Goal: Find contact information: Find contact information

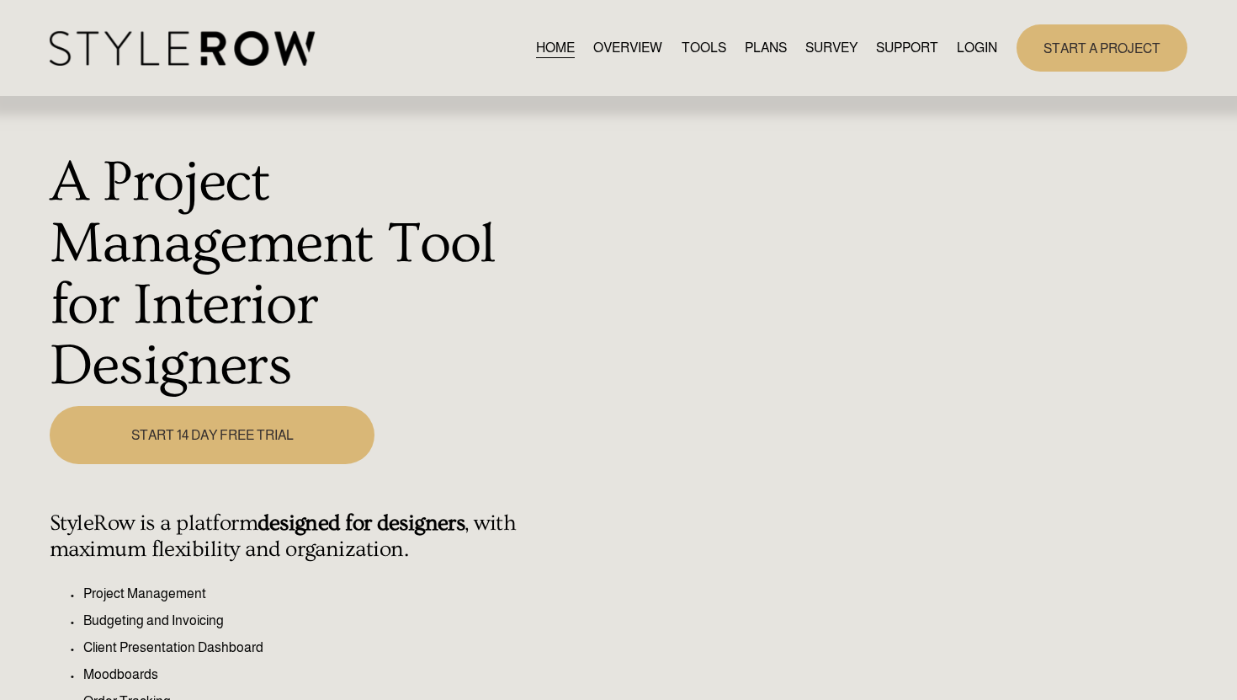
click at [966, 52] on link "LOGIN" at bounding box center [977, 47] width 40 height 23
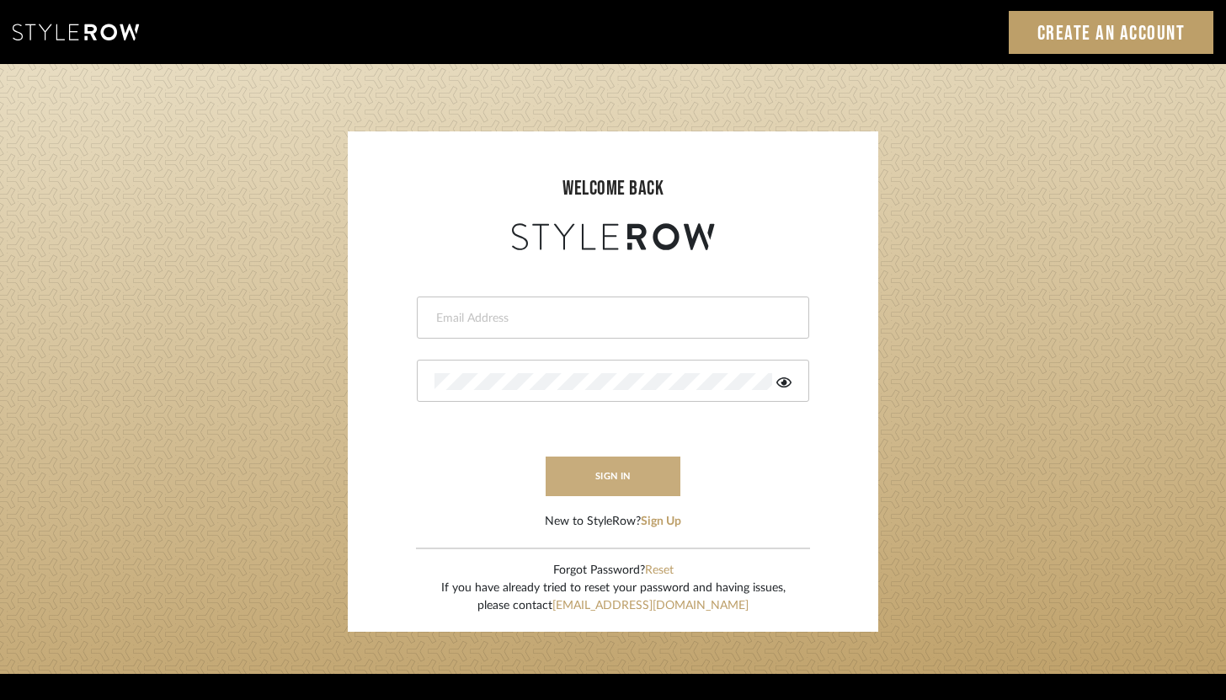
type input "brandon.hooddesigns@gmail.com"
click at [649, 474] on button "sign in" at bounding box center [612, 476] width 135 height 40
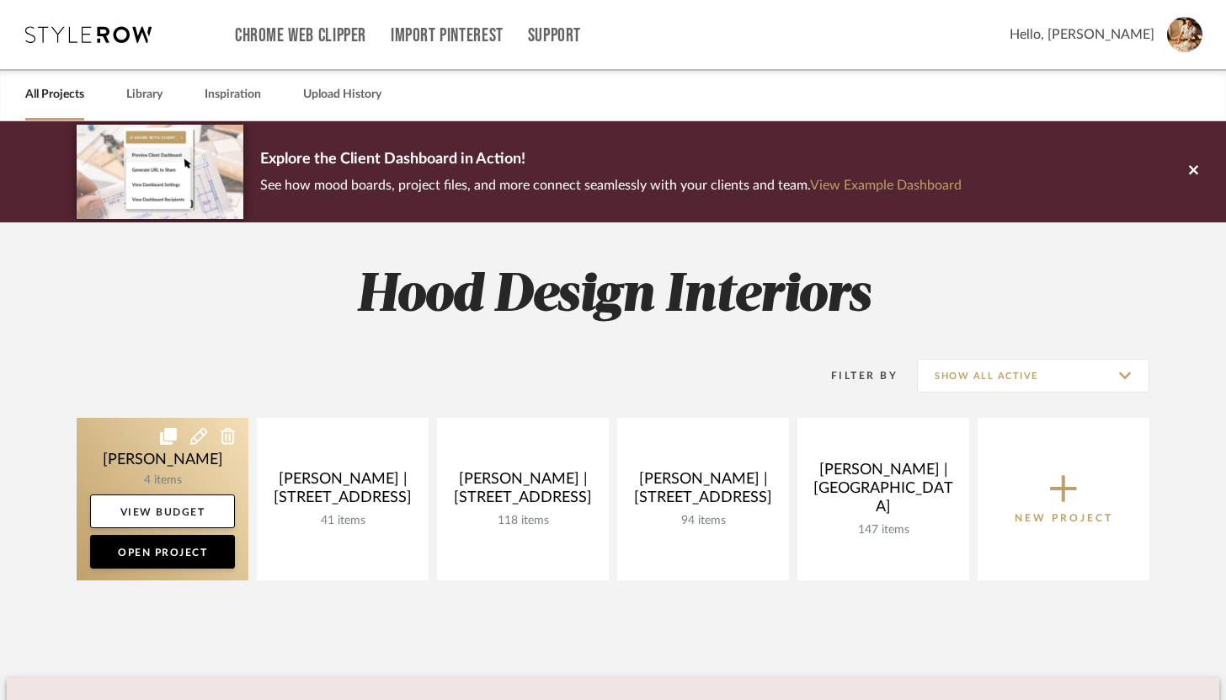
click at [210, 474] on link at bounding box center [163, 499] width 172 height 162
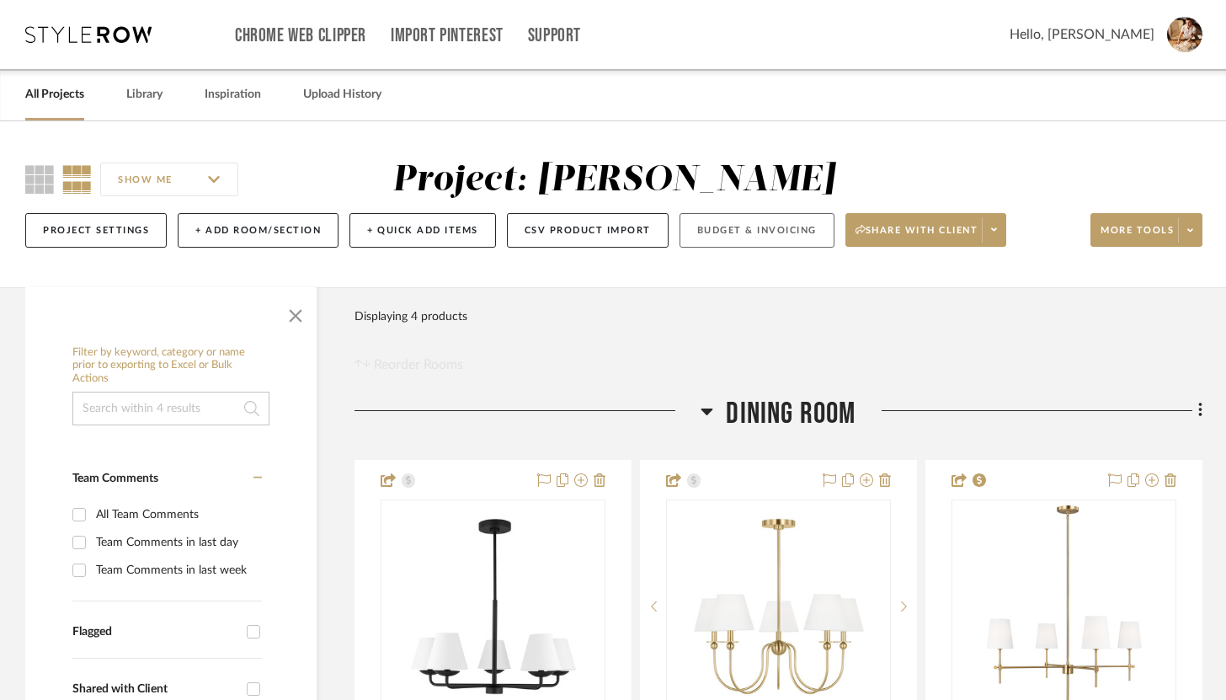
click at [778, 231] on button "Budget & Invoicing" at bounding box center [756, 230] width 155 height 35
click at [581, 231] on button "CSV Product Import" at bounding box center [588, 230] width 162 height 35
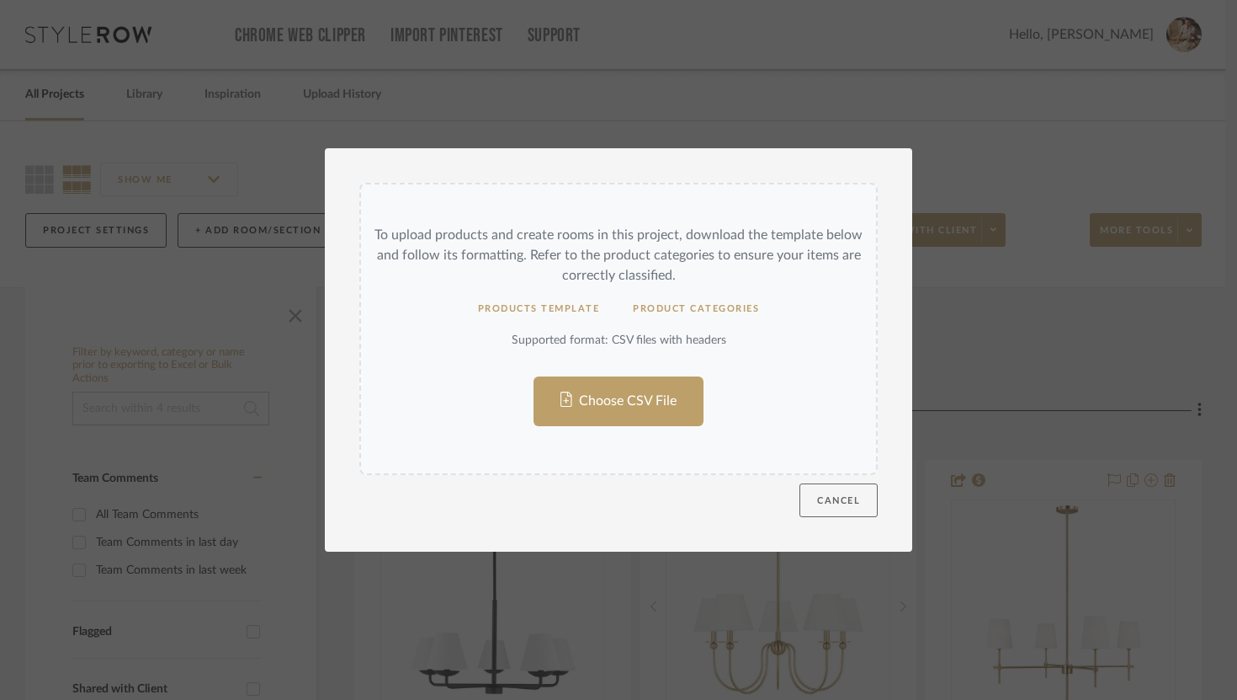
click at [830, 485] on button "Cancel" at bounding box center [839, 500] width 78 height 34
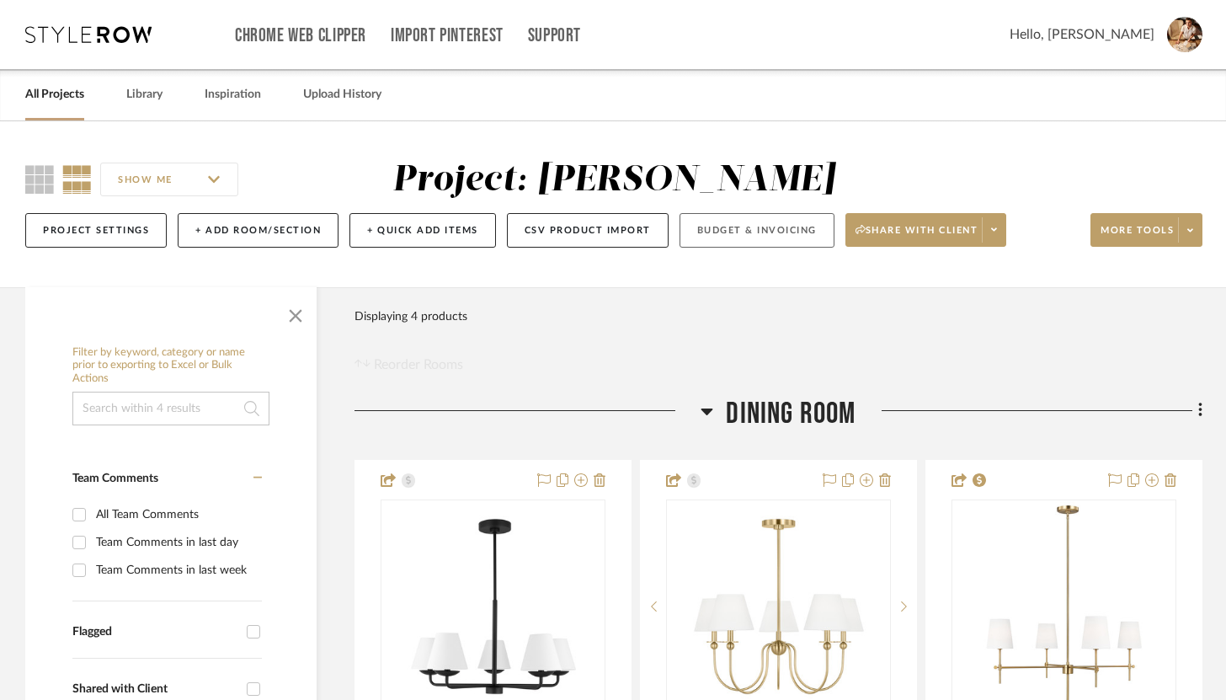
click at [820, 226] on button "Budget & Invoicing" at bounding box center [756, 230] width 155 height 35
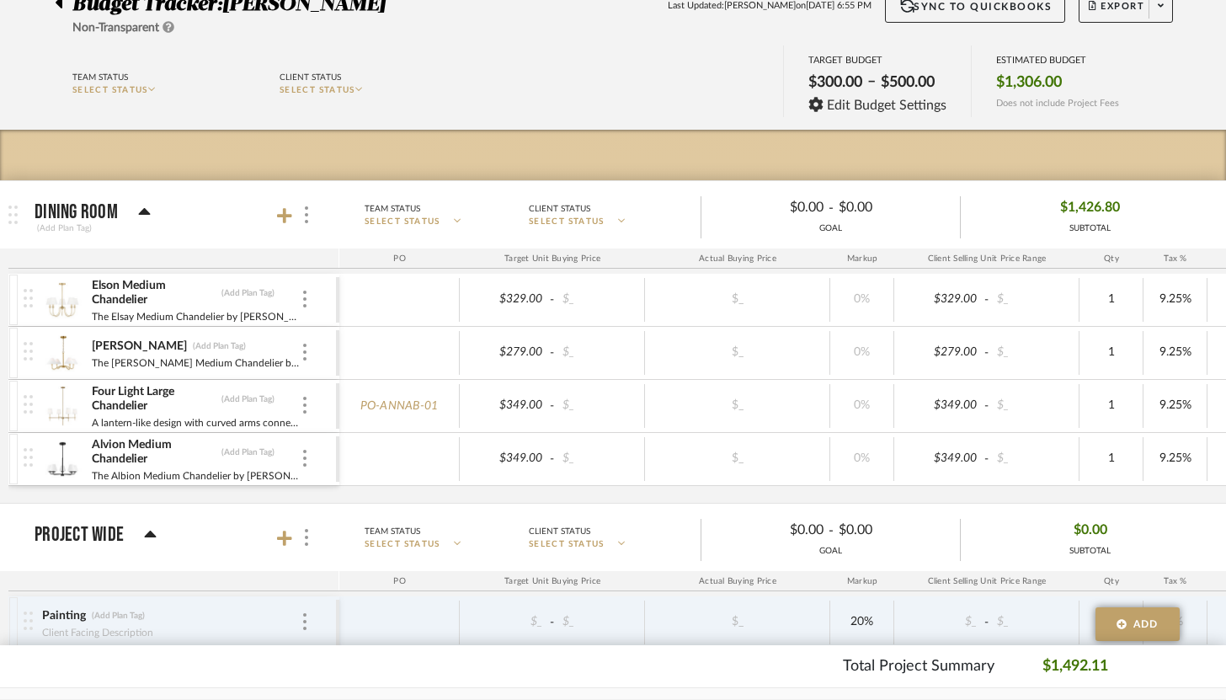
scroll to position [111, 0]
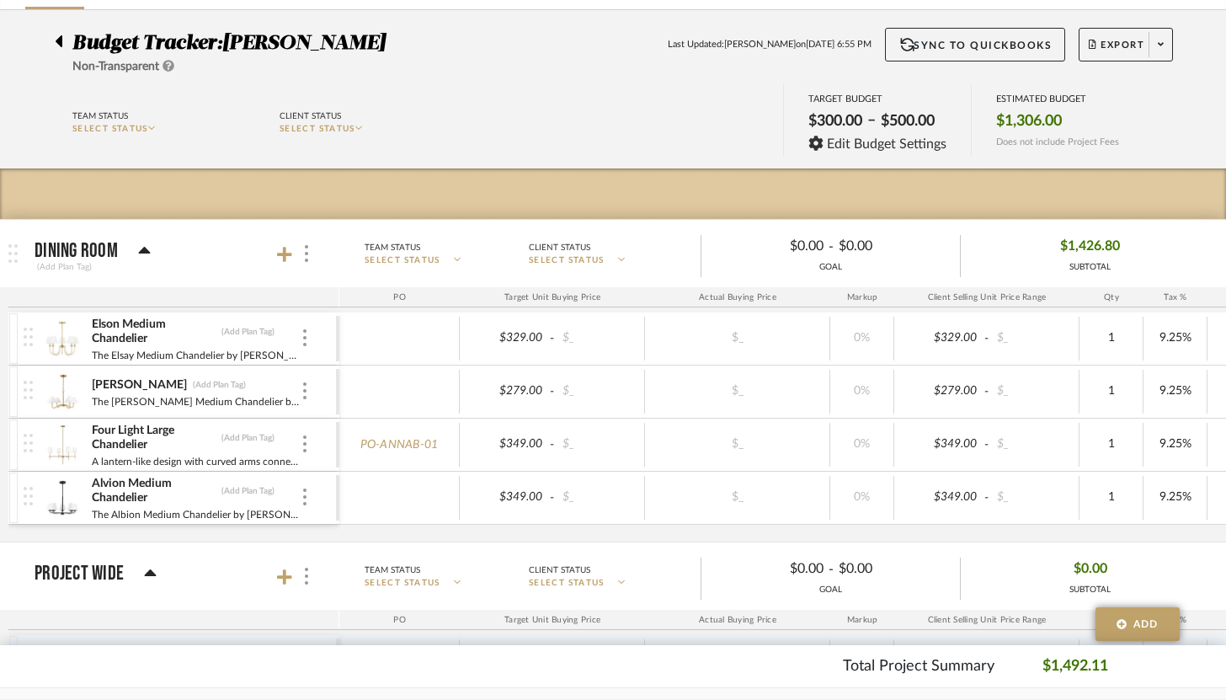
click at [59, 38] on icon at bounding box center [59, 41] width 7 height 12
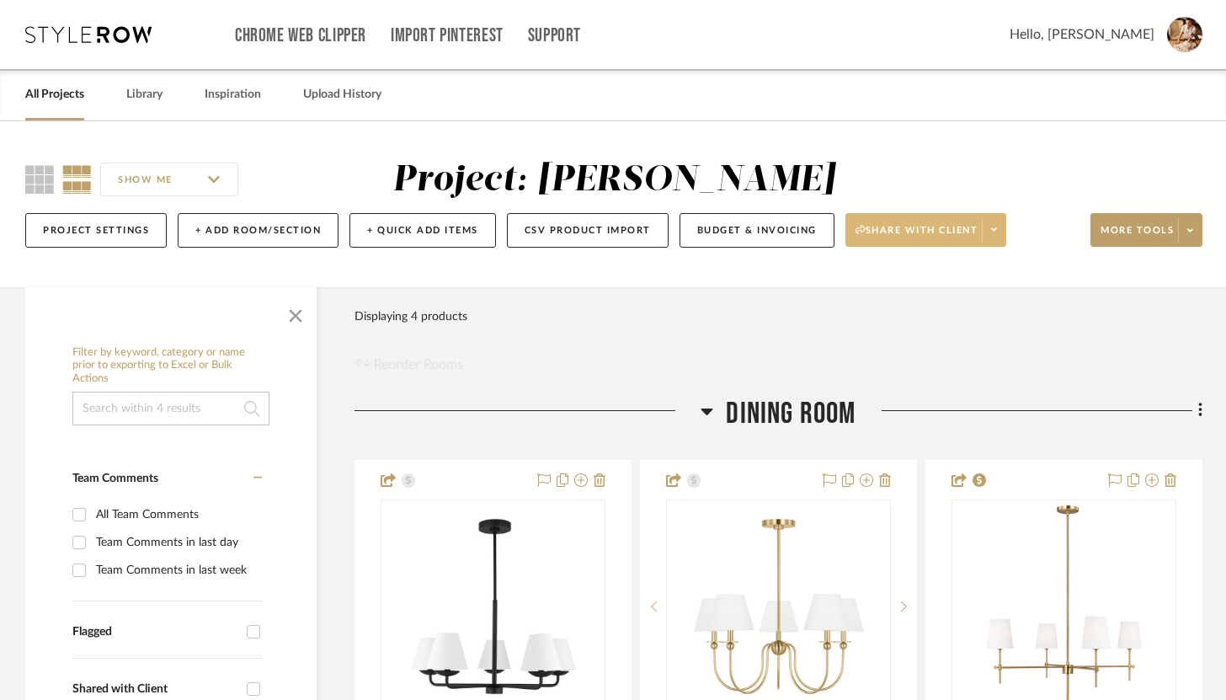
click at [1002, 234] on span at bounding box center [994, 229] width 24 height 25
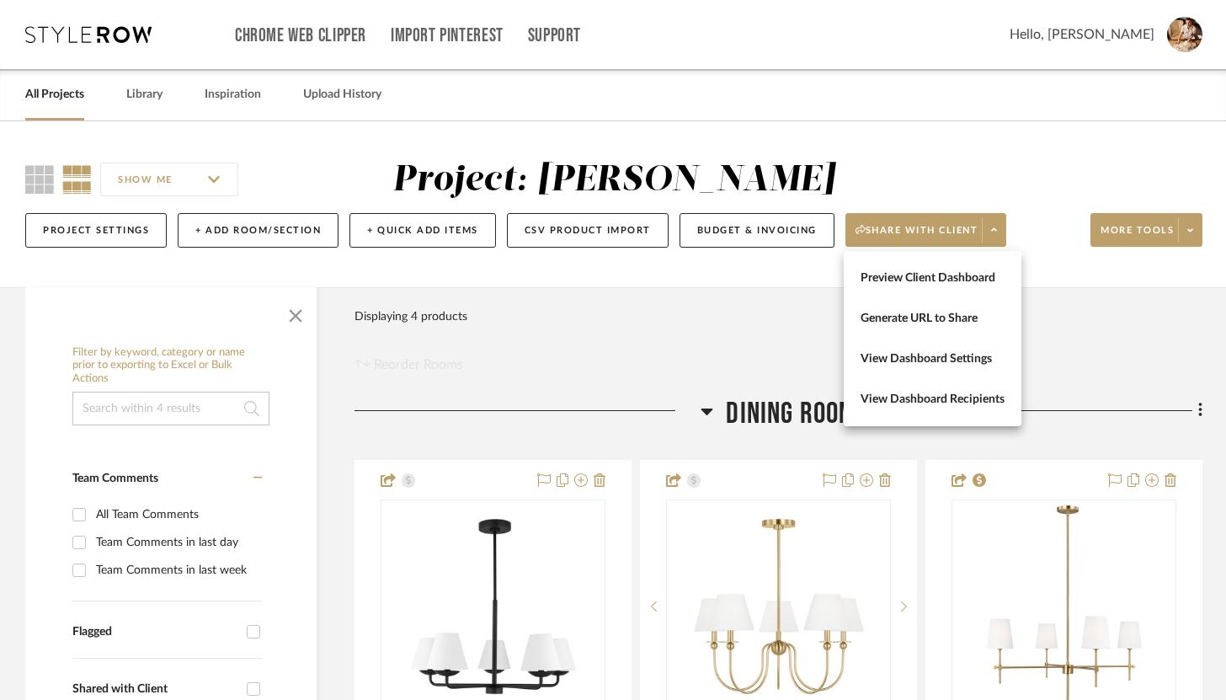
click at [1000, 199] on div at bounding box center [613, 350] width 1226 height 700
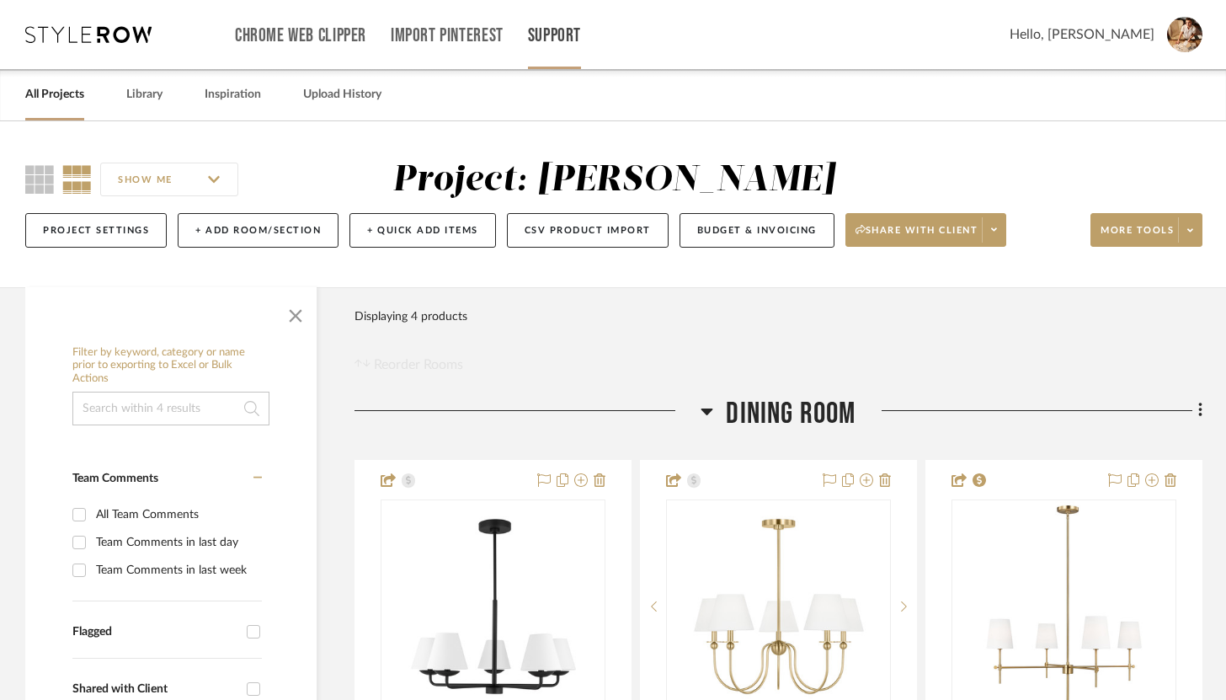
click at [560, 35] on link "Support" at bounding box center [554, 36] width 53 height 14
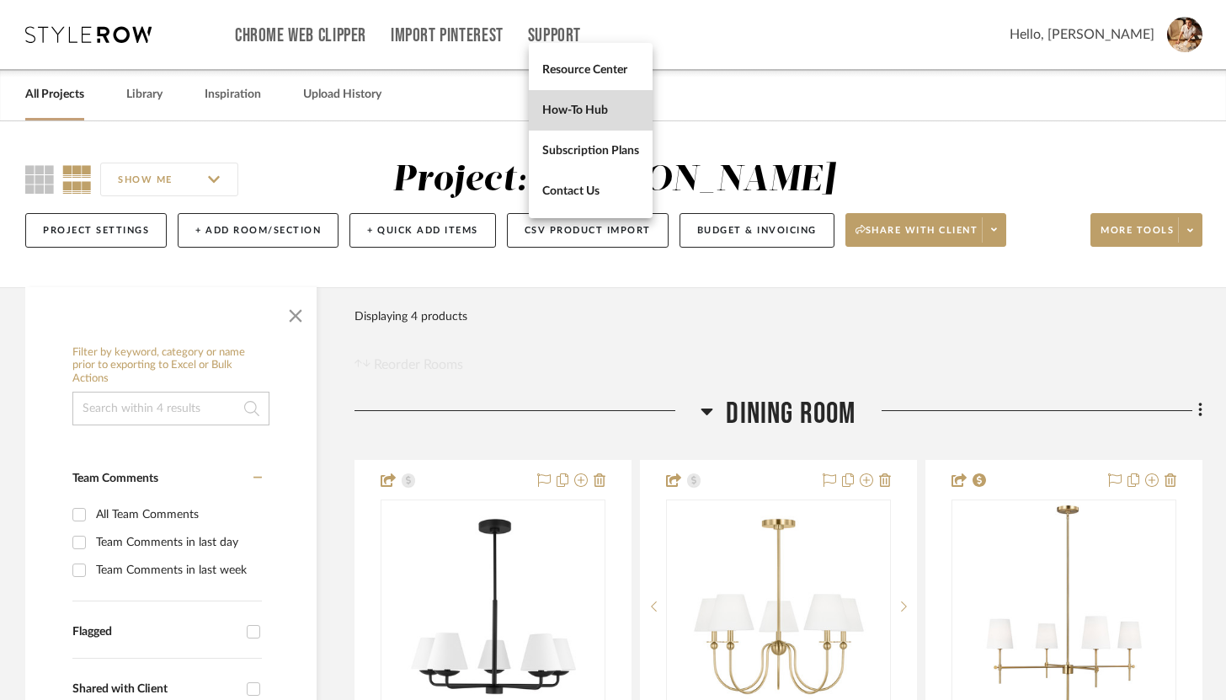
click at [584, 112] on span "How-To Hub" at bounding box center [590, 110] width 97 height 14
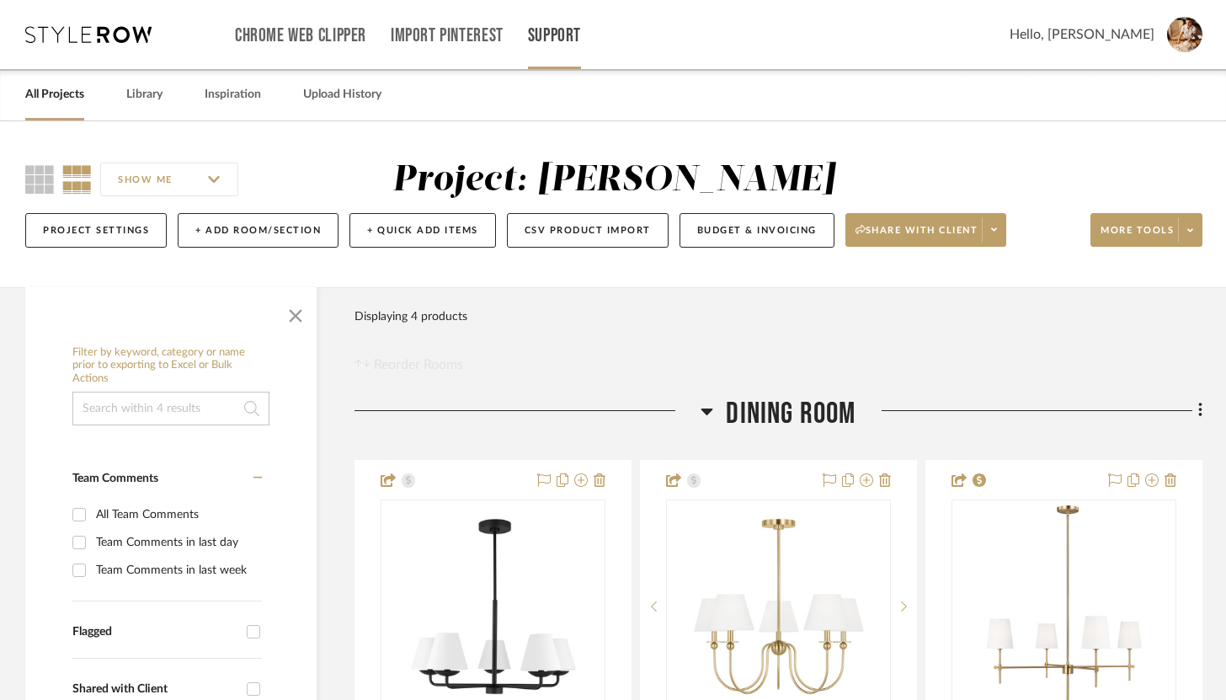
click at [535, 32] on link "Support" at bounding box center [554, 36] width 53 height 14
click at [331, 148] on div at bounding box center [613, 350] width 1226 height 700
click at [799, 231] on button "Budget & Invoicing" at bounding box center [756, 230] width 155 height 35
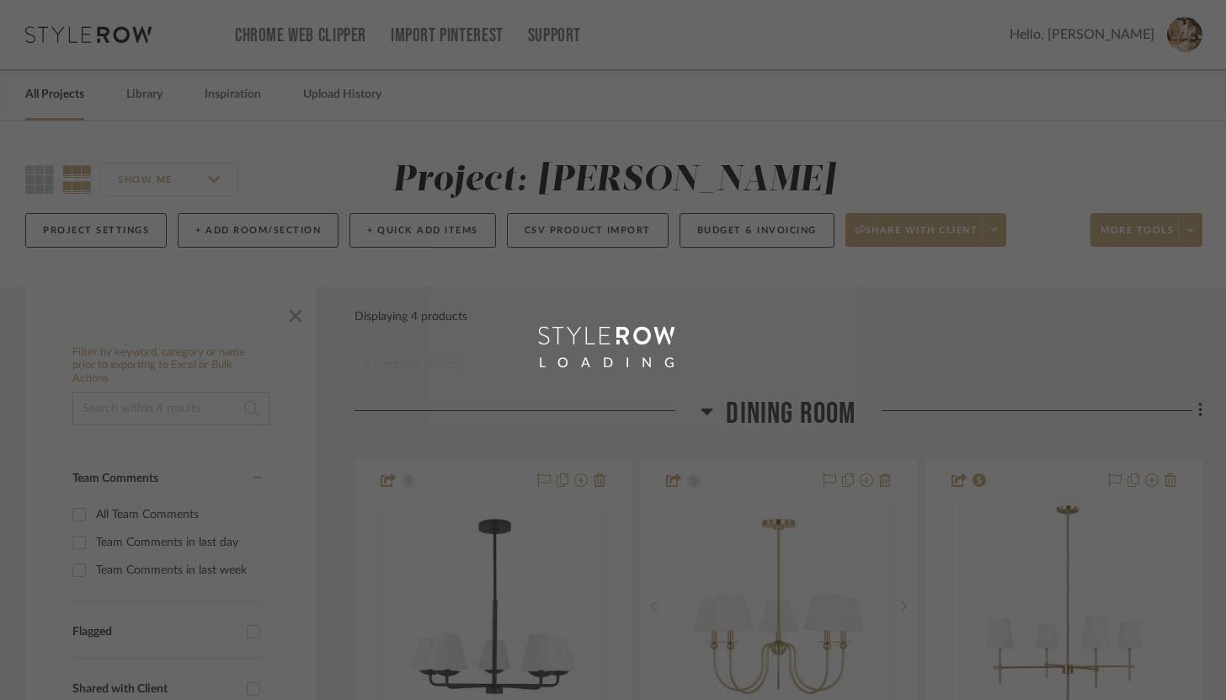
click at [1067, 146] on div "LOADING" at bounding box center [613, 350] width 1226 height 700
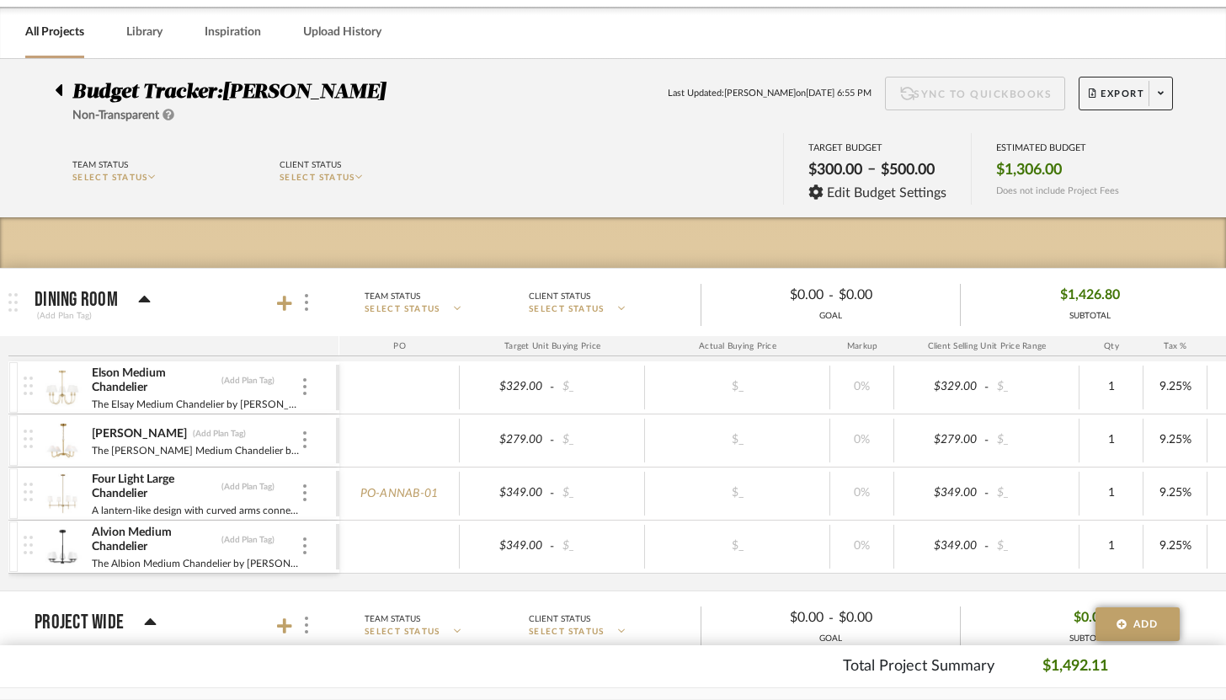
scroll to position [67, 0]
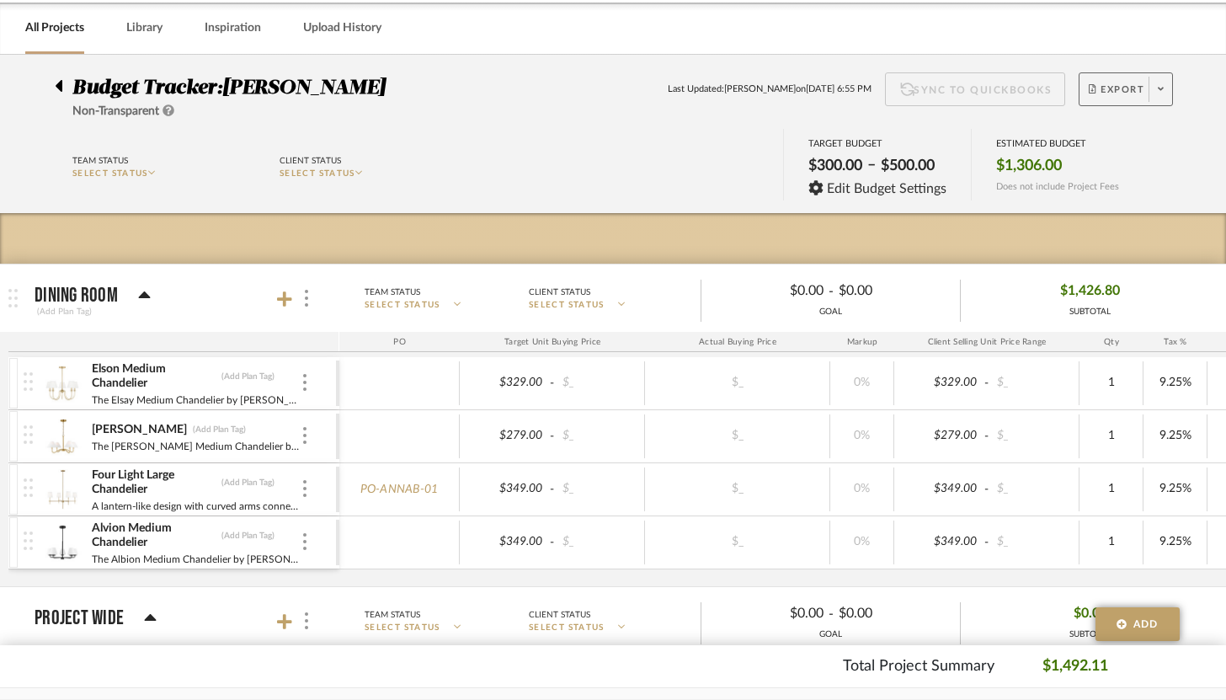
click at [1162, 91] on icon at bounding box center [1160, 88] width 6 height 9
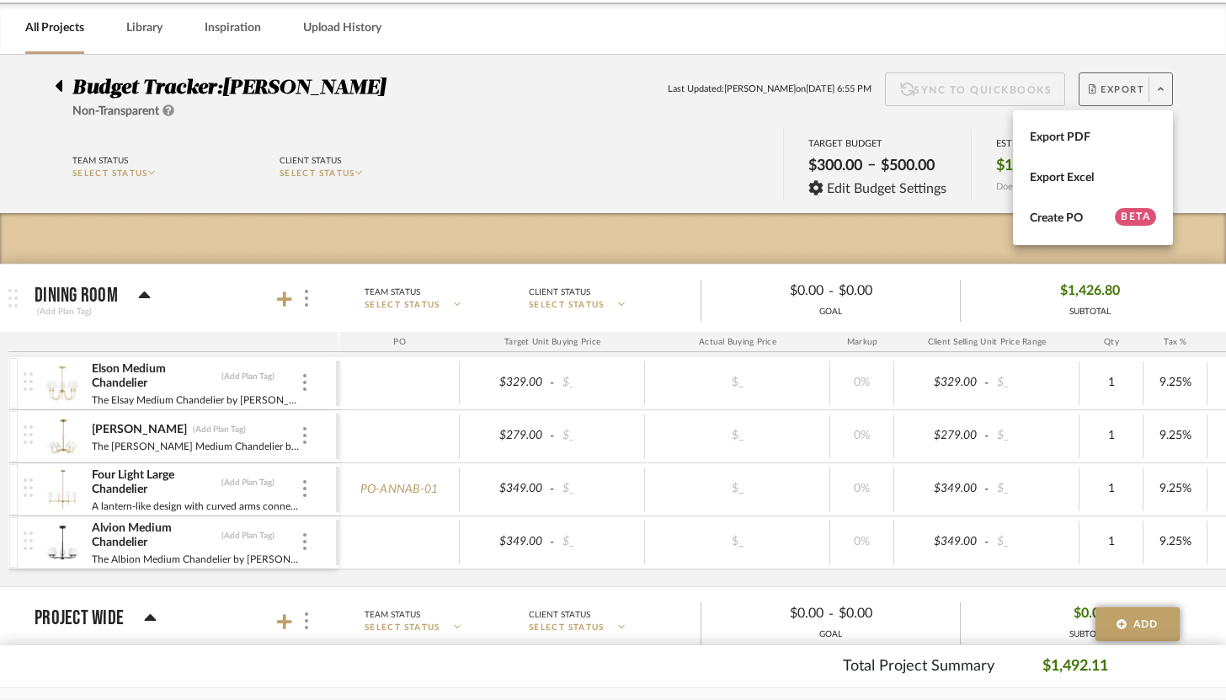
click at [1017, 77] on div at bounding box center [613, 350] width 1226 height 700
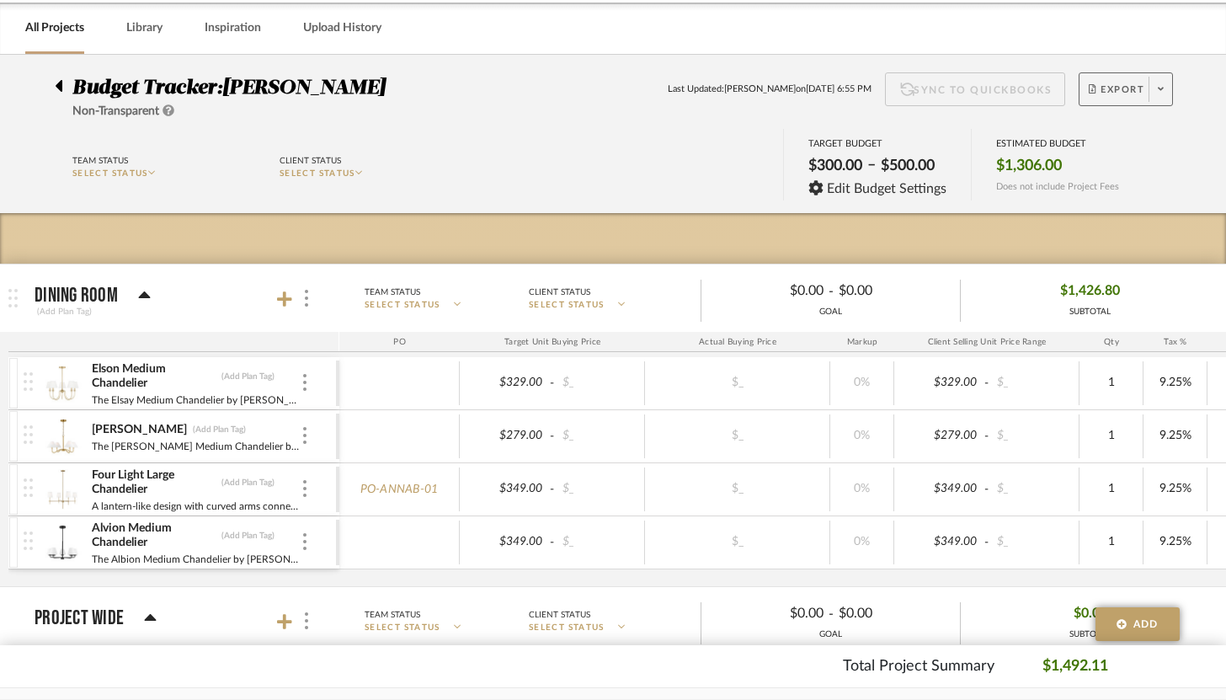
click at [998, 107] on div "Budget Tracker: Anna Burdi Non-Transparent Last Updated: Brandon Hood on Sep 2n…" at bounding box center [612, 96] width 1167 height 48
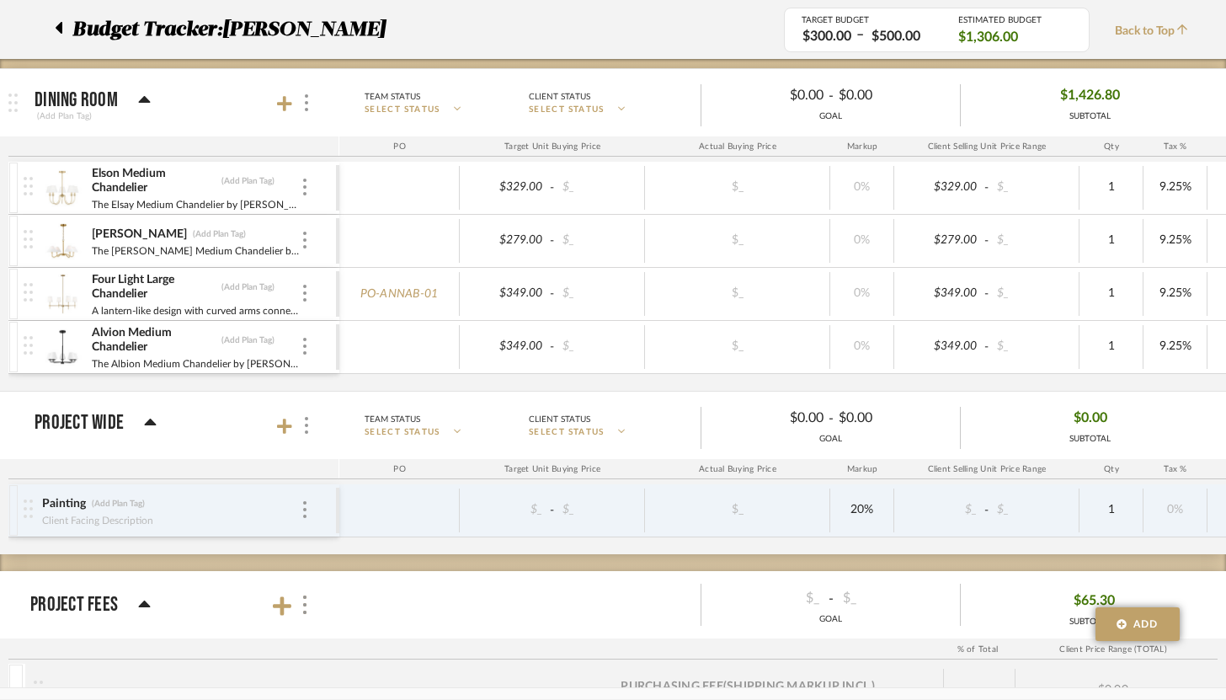
scroll to position [0, 0]
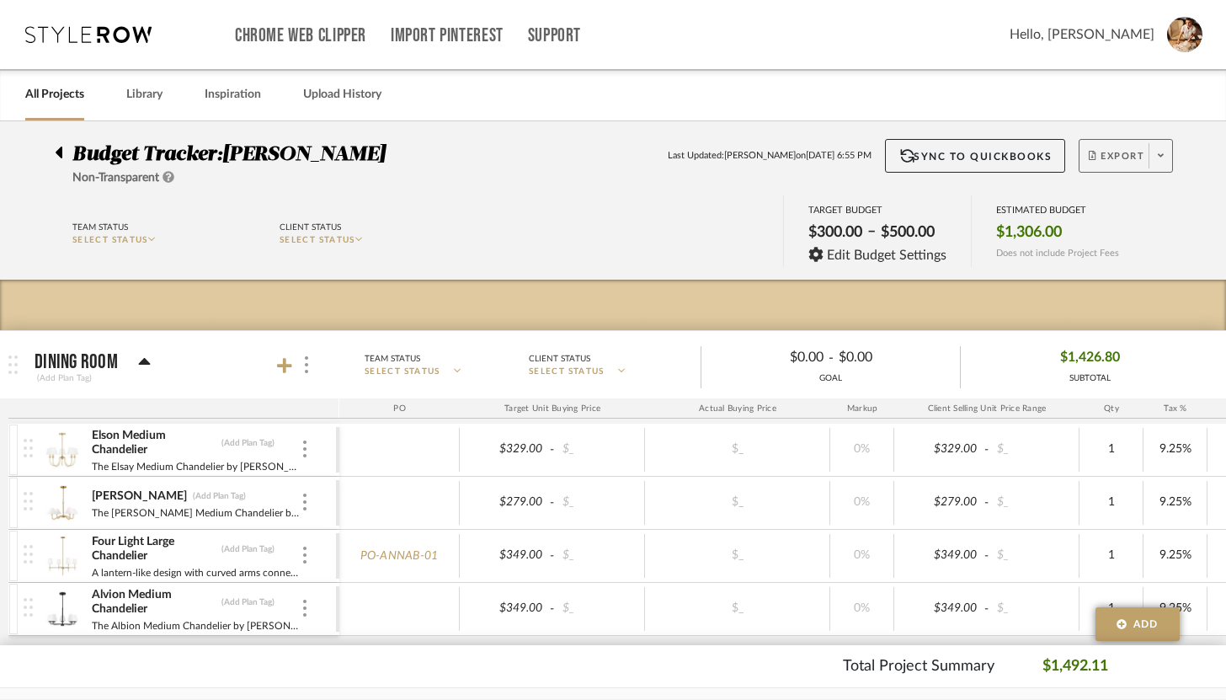
click at [75, 42] on icon at bounding box center [88, 34] width 126 height 17
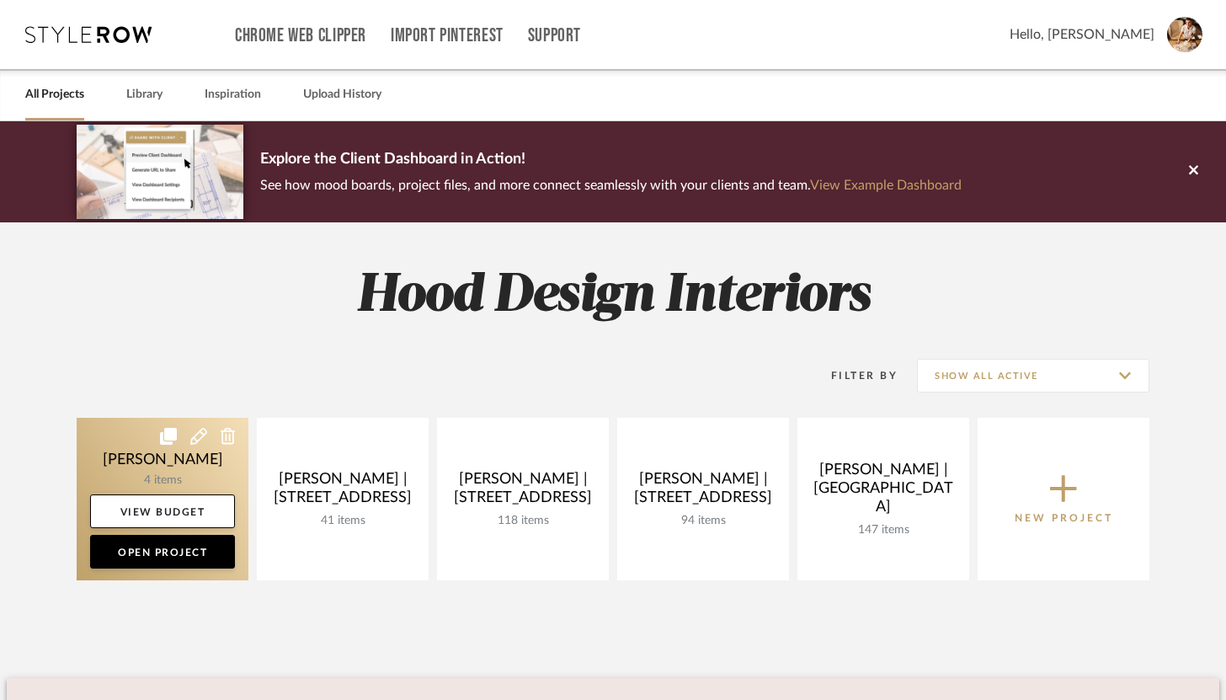
click at [207, 467] on link at bounding box center [163, 499] width 172 height 162
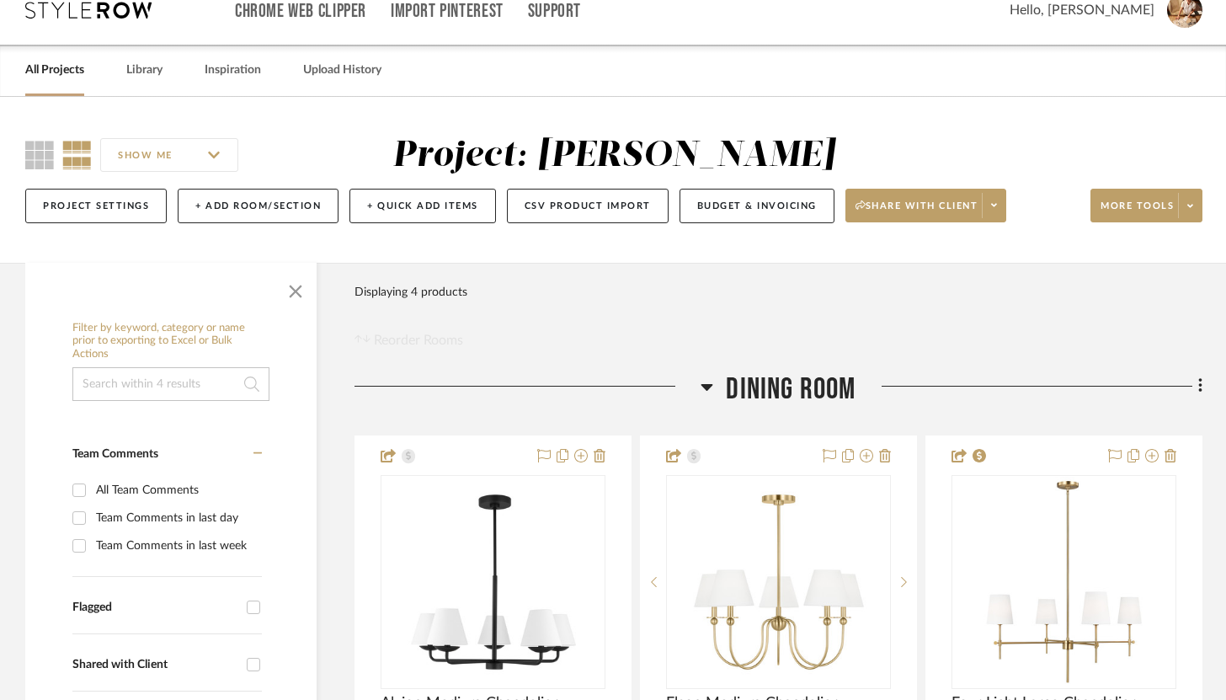
scroll to position [25, 0]
click at [1189, 207] on icon at bounding box center [1190, 204] width 6 height 9
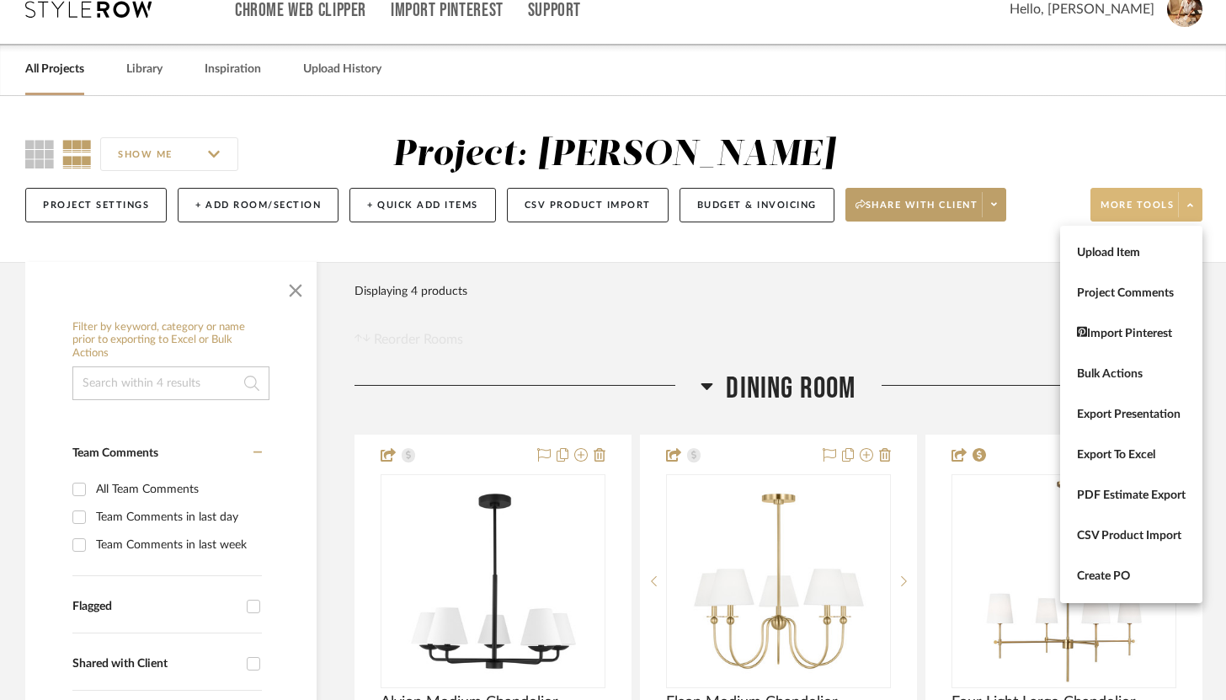
click at [1035, 322] on div at bounding box center [613, 350] width 1226 height 700
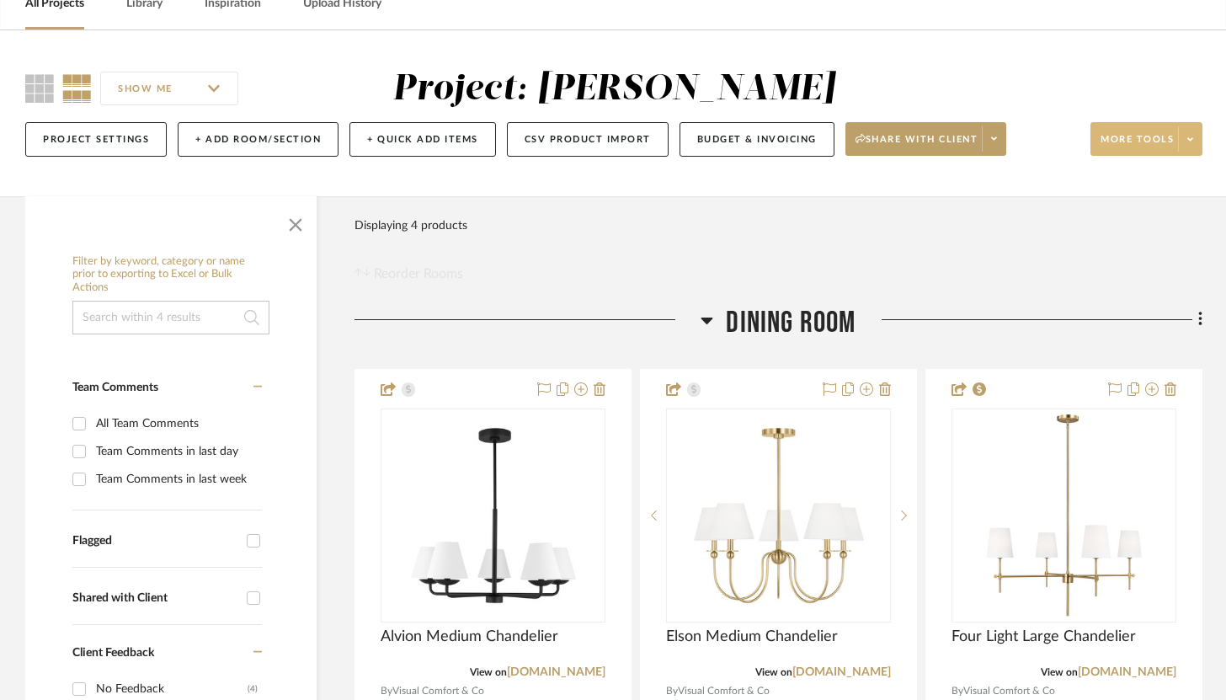
scroll to position [82, 0]
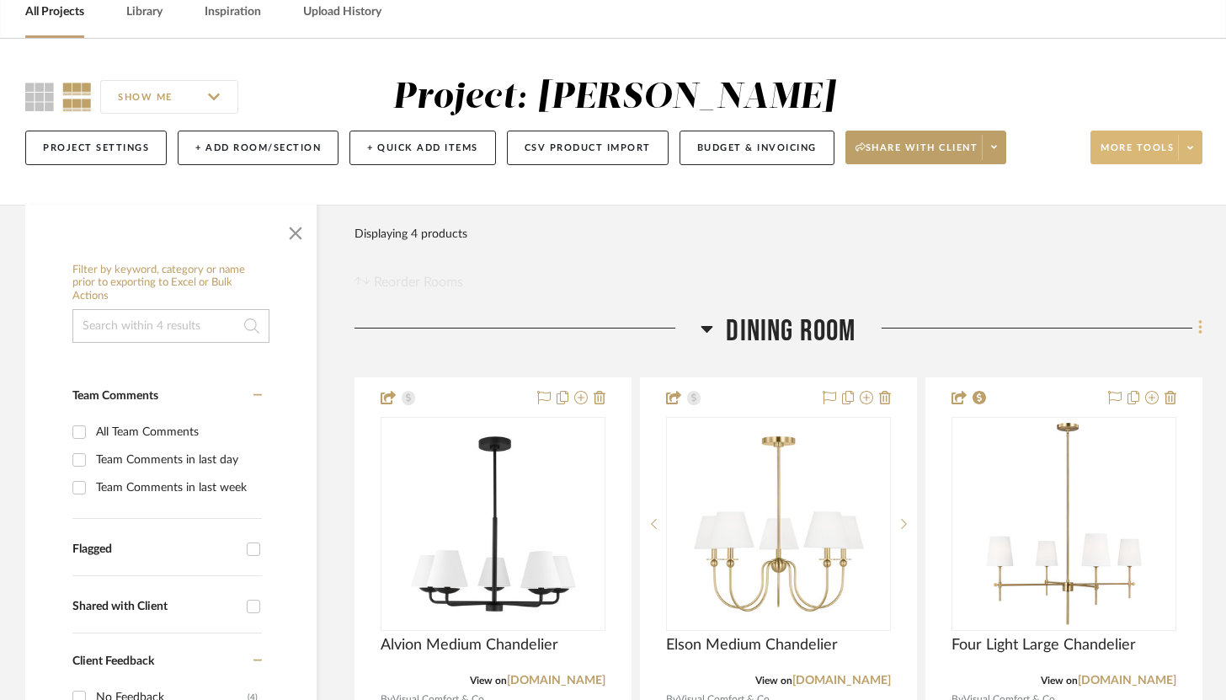
click at [1199, 328] on icon at bounding box center [1199, 328] width 3 height 14
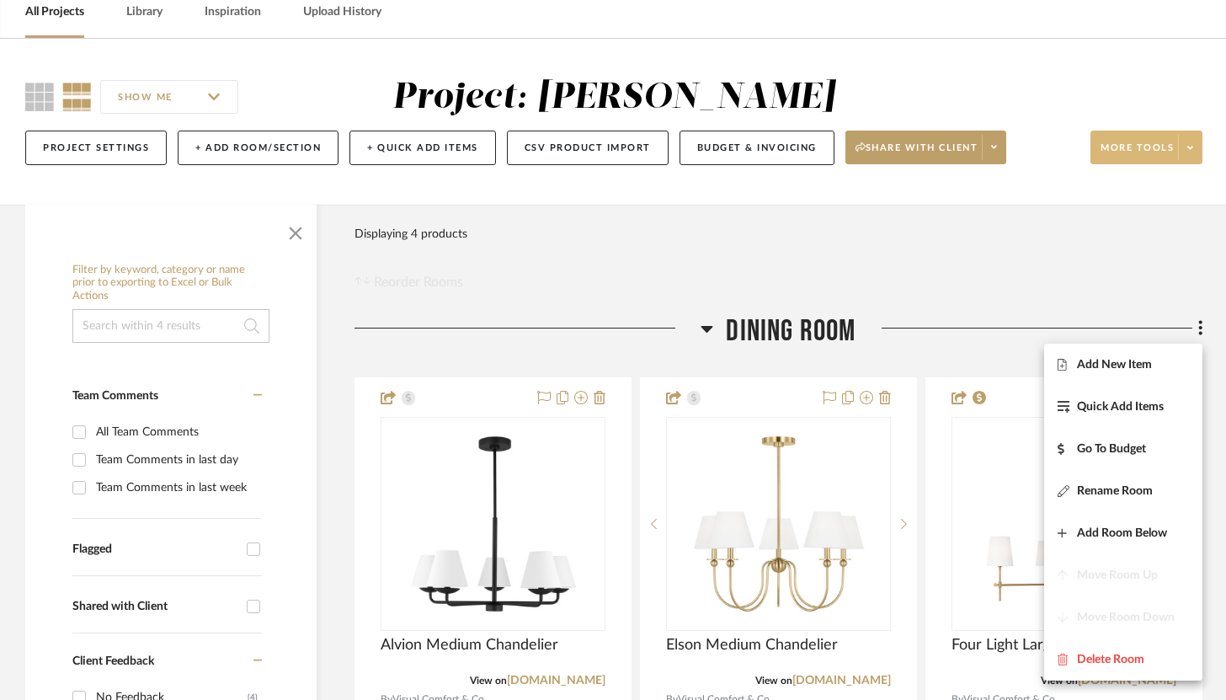
click at [1115, 297] on div at bounding box center [613, 350] width 1226 height 700
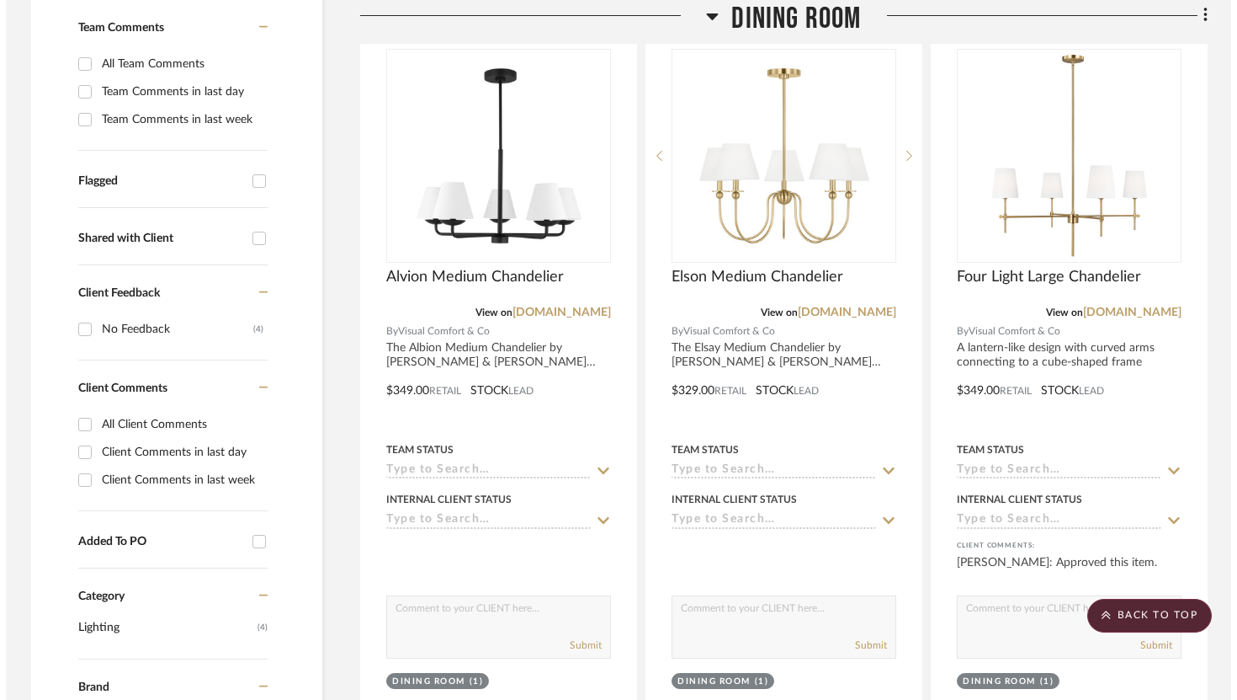
scroll to position [0, 0]
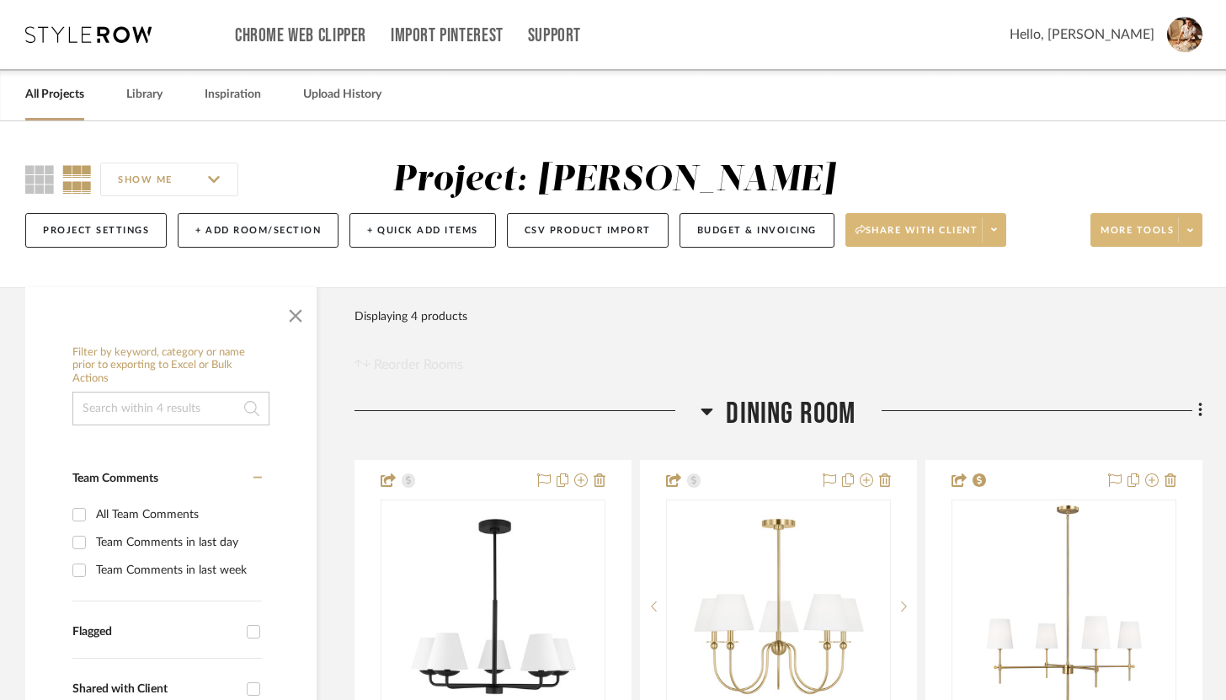
click at [915, 231] on span "Share with client" at bounding box center [916, 236] width 123 height 25
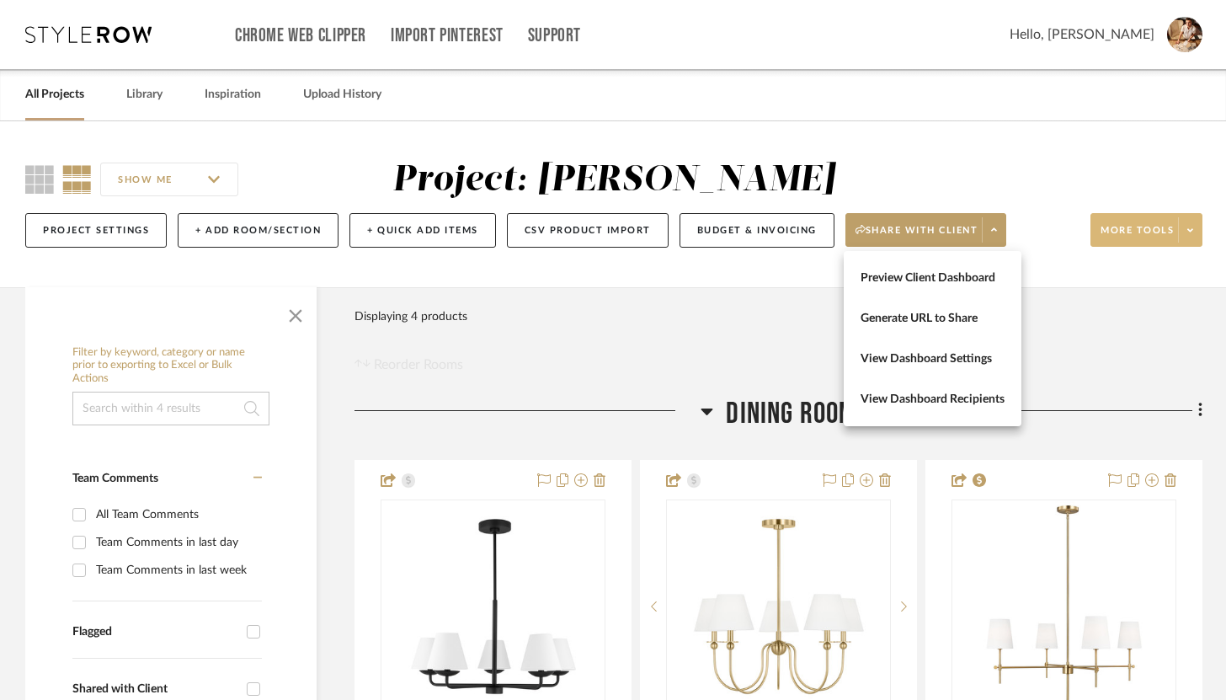
click at [1178, 231] on div at bounding box center [613, 350] width 1226 height 700
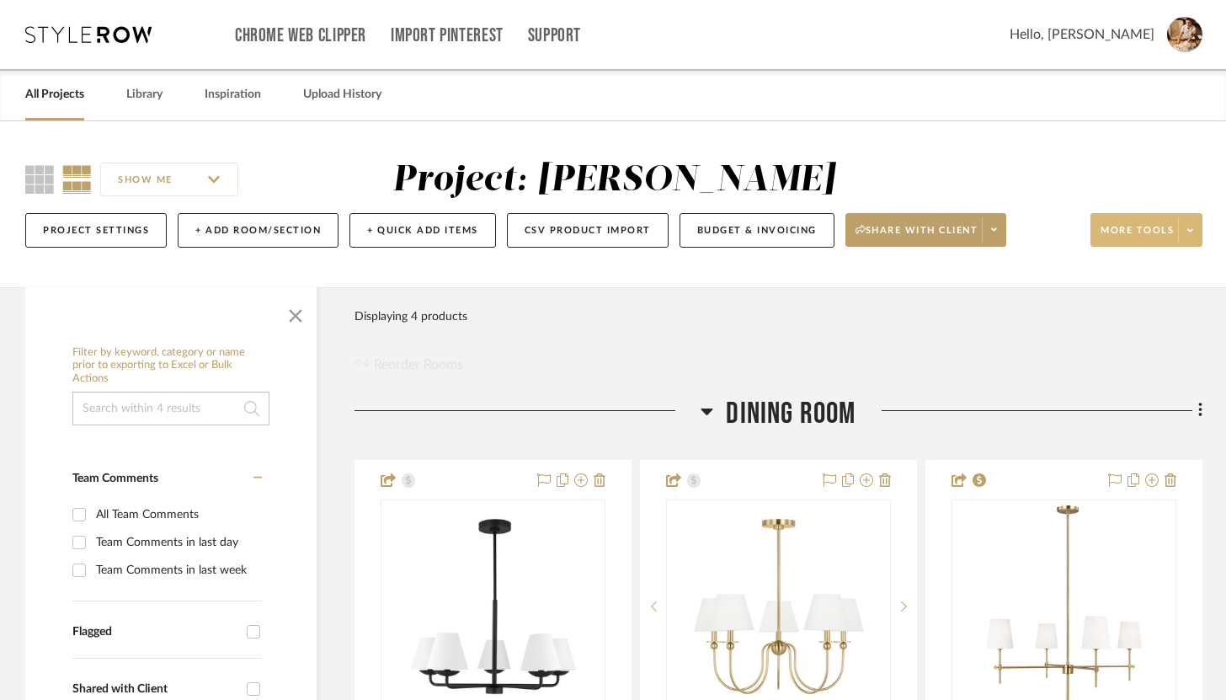
click at [1190, 234] on icon at bounding box center [1190, 230] width 6 height 9
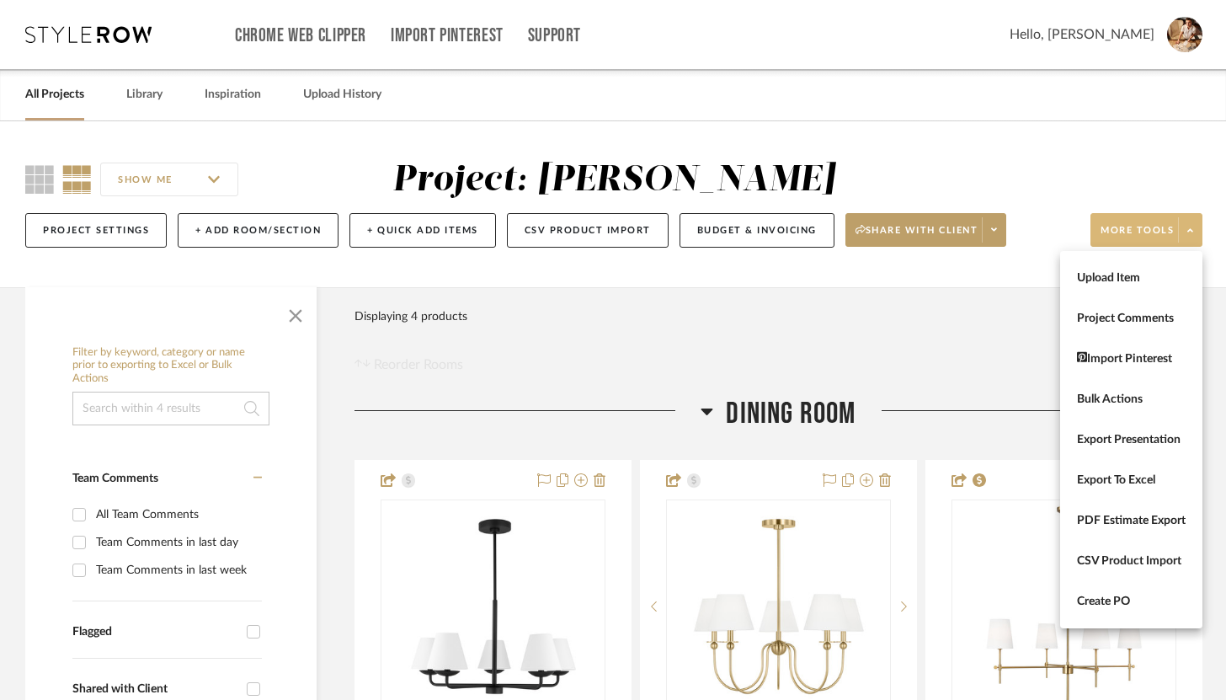
click at [914, 173] on div at bounding box center [613, 350] width 1226 height 700
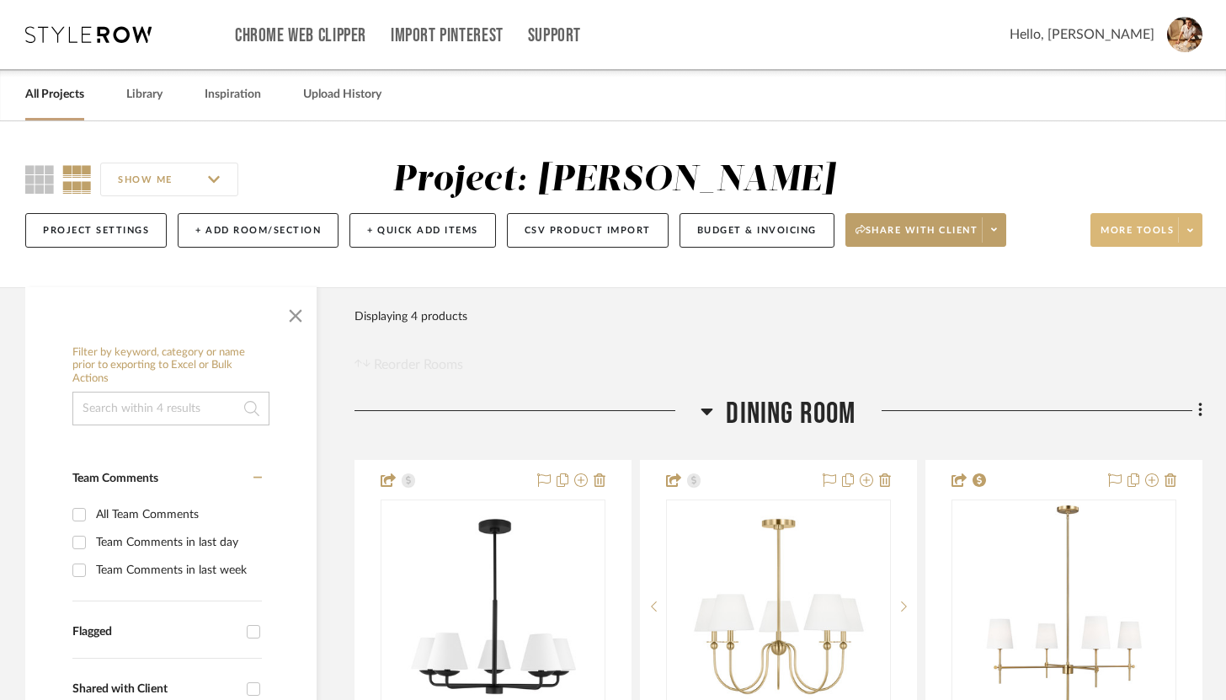
click at [1200, 40] on img at bounding box center [1184, 34] width 35 height 35
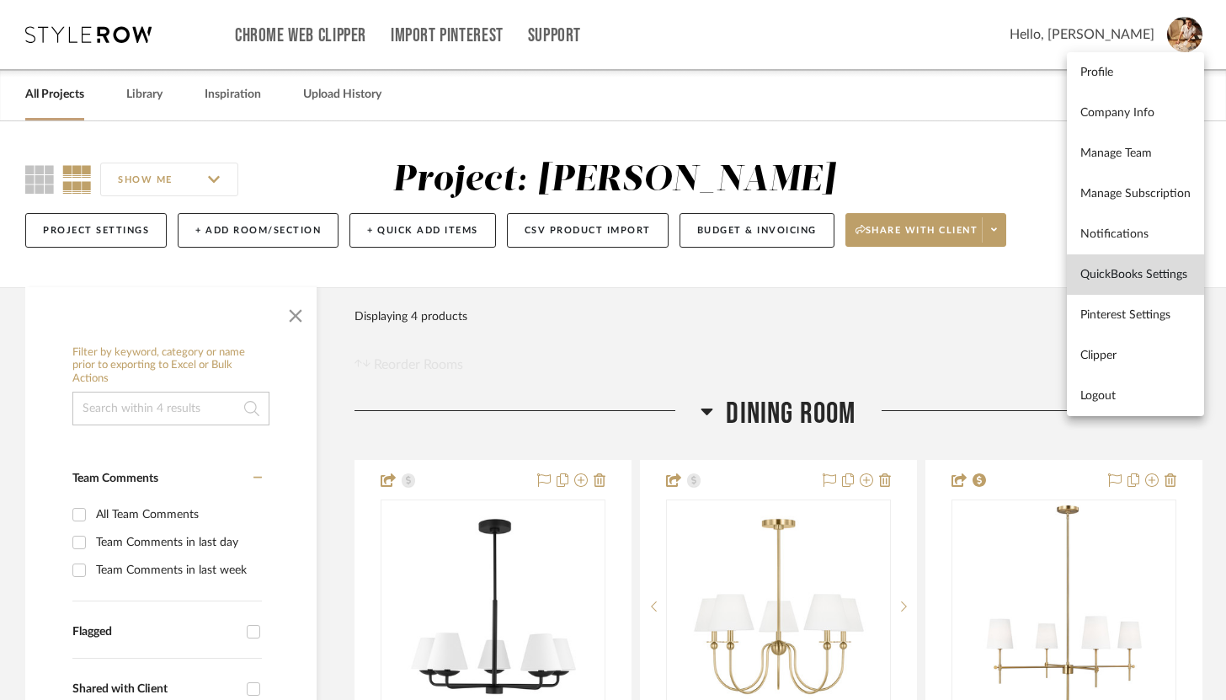
click at [1145, 281] on link "QuickBooks Settings" at bounding box center [1135, 274] width 137 height 40
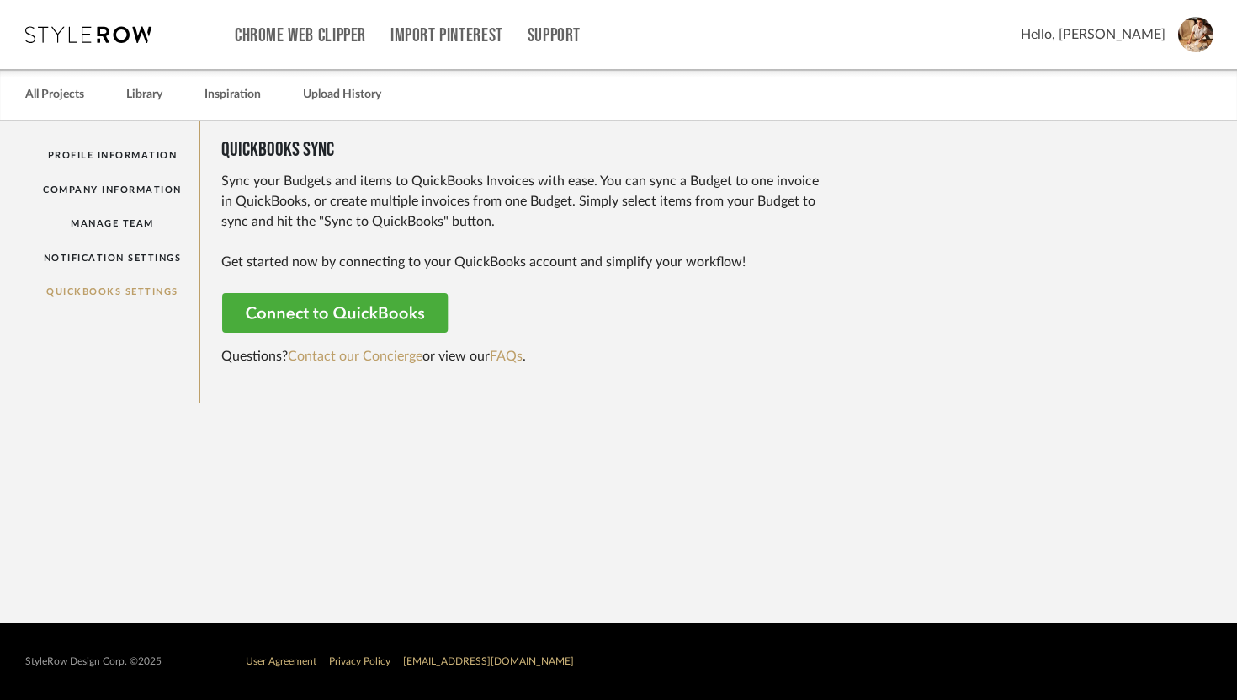
click at [396, 307] on rect at bounding box center [336, 313] width 229 height 40
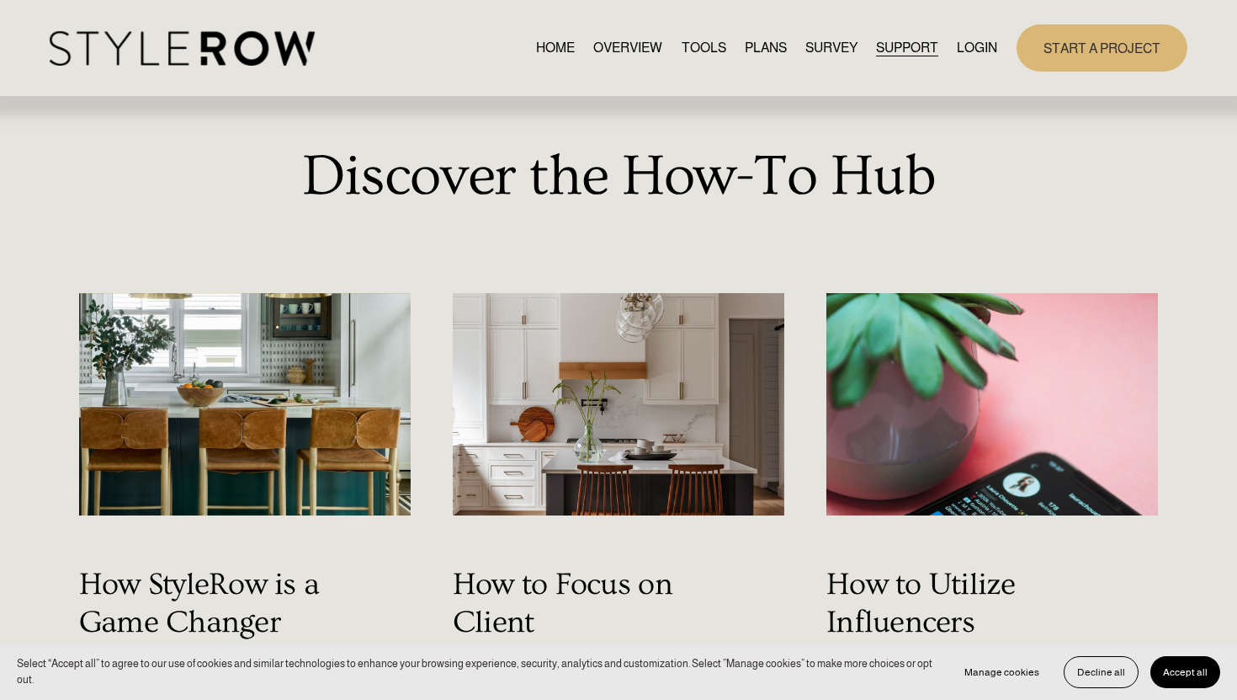
click at [0, 0] on link "RESOURCE CENTER" at bounding box center [0, 0] width 0 height 0
click at [0, 0] on span "FEATURED STYLEBOARD" at bounding box center [0, 0] width 0 height 0
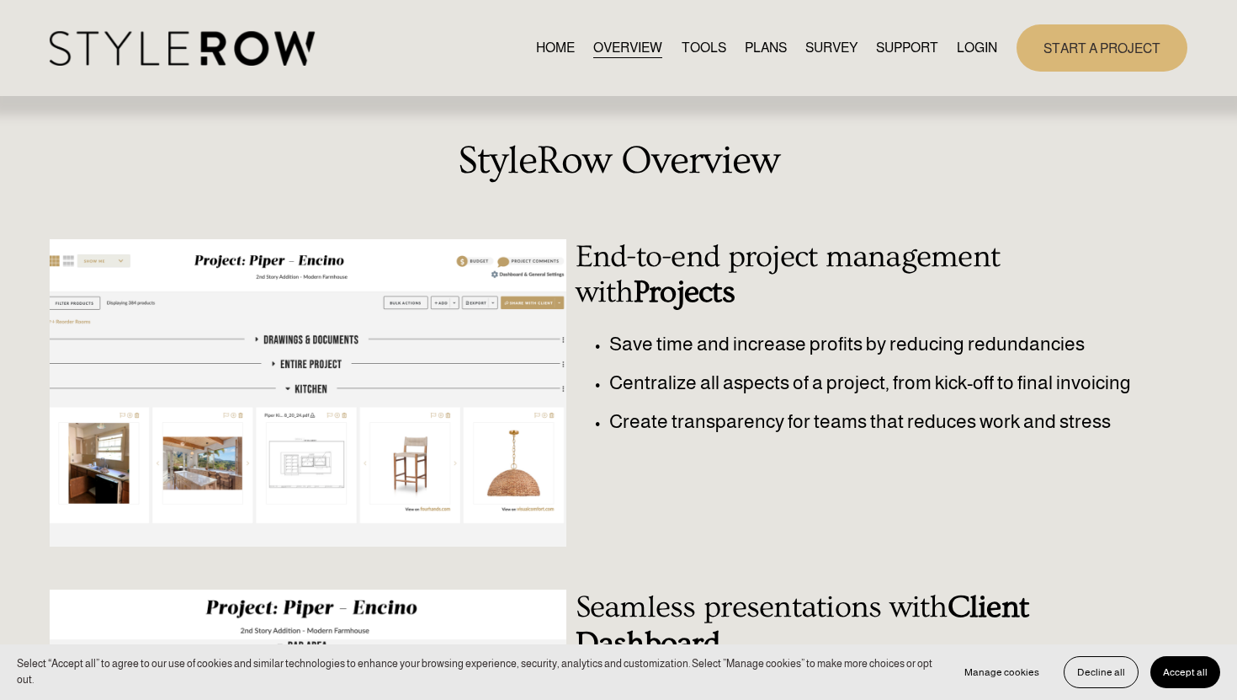
click at [712, 42] on link "TOOLS" at bounding box center [704, 47] width 45 height 23
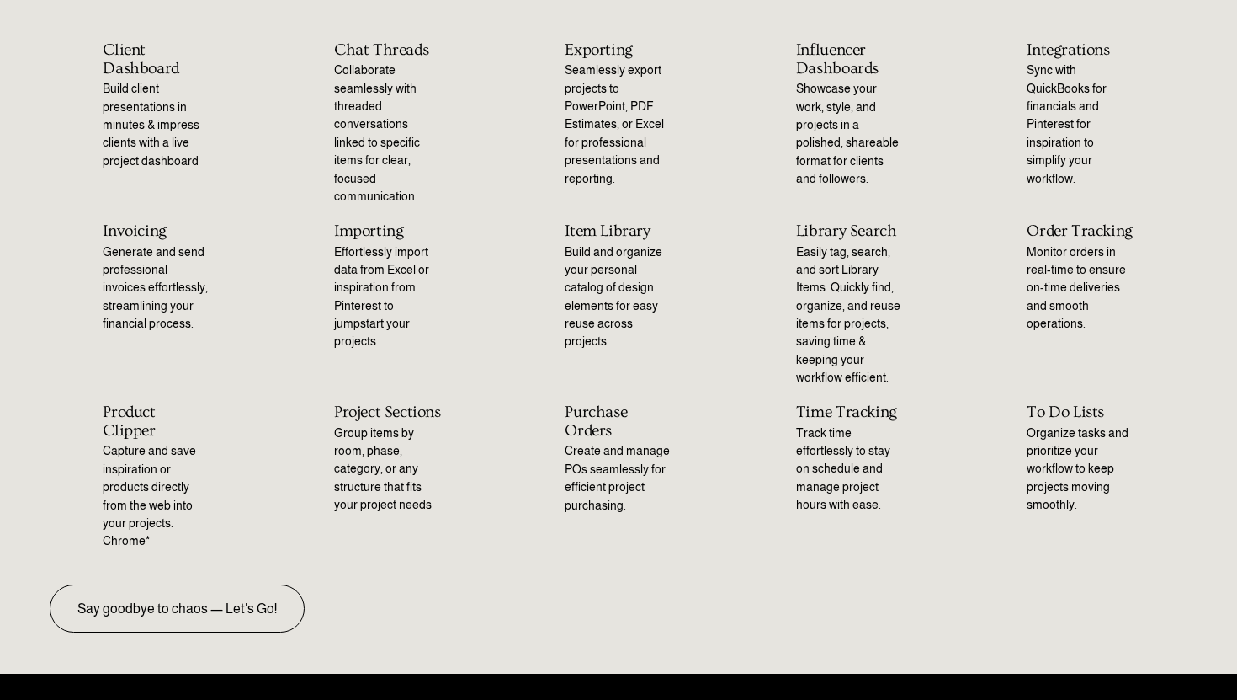
scroll to position [174, 0]
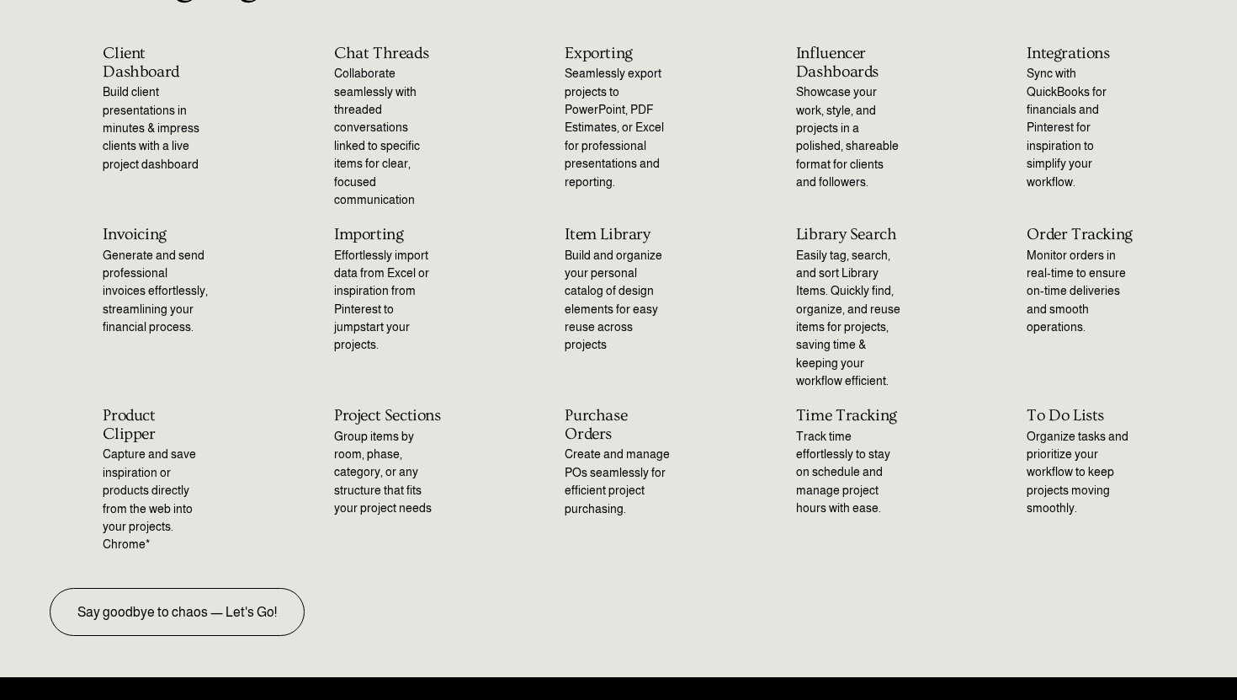
click at [180, 247] on p "Generate and send professional invoices effortlessly, streamlining your financi…" at bounding box center [156, 292] width 107 height 90
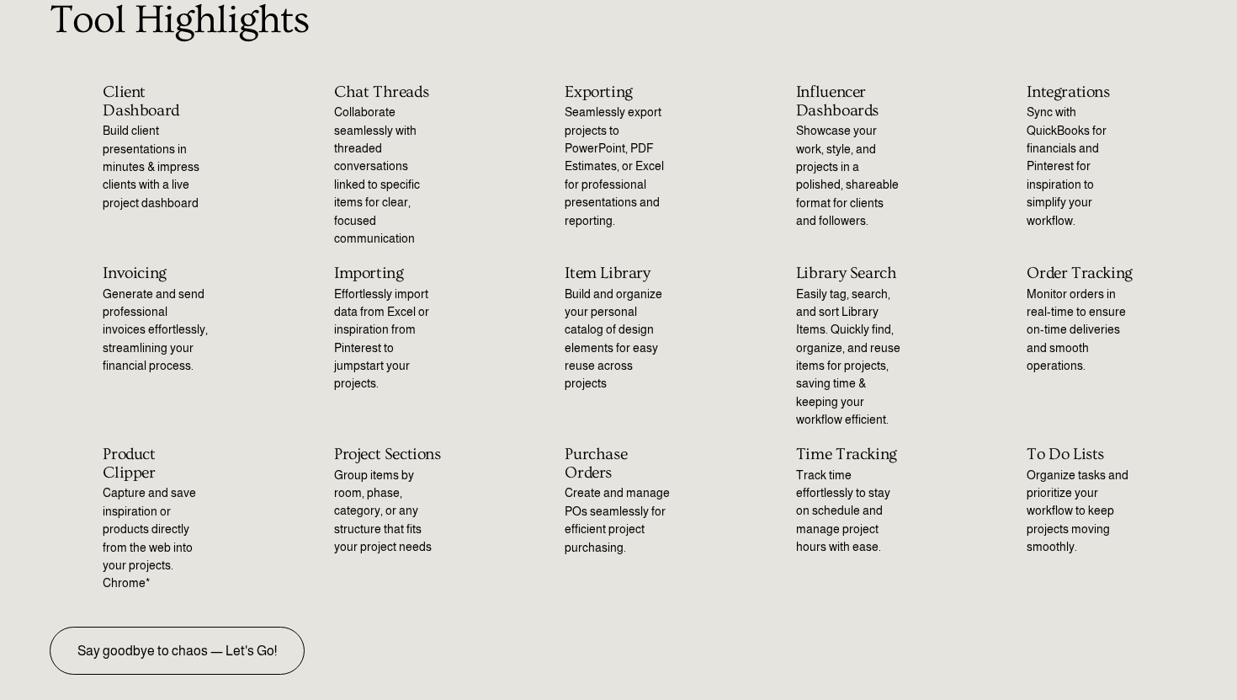
scroll to position [130, 0]
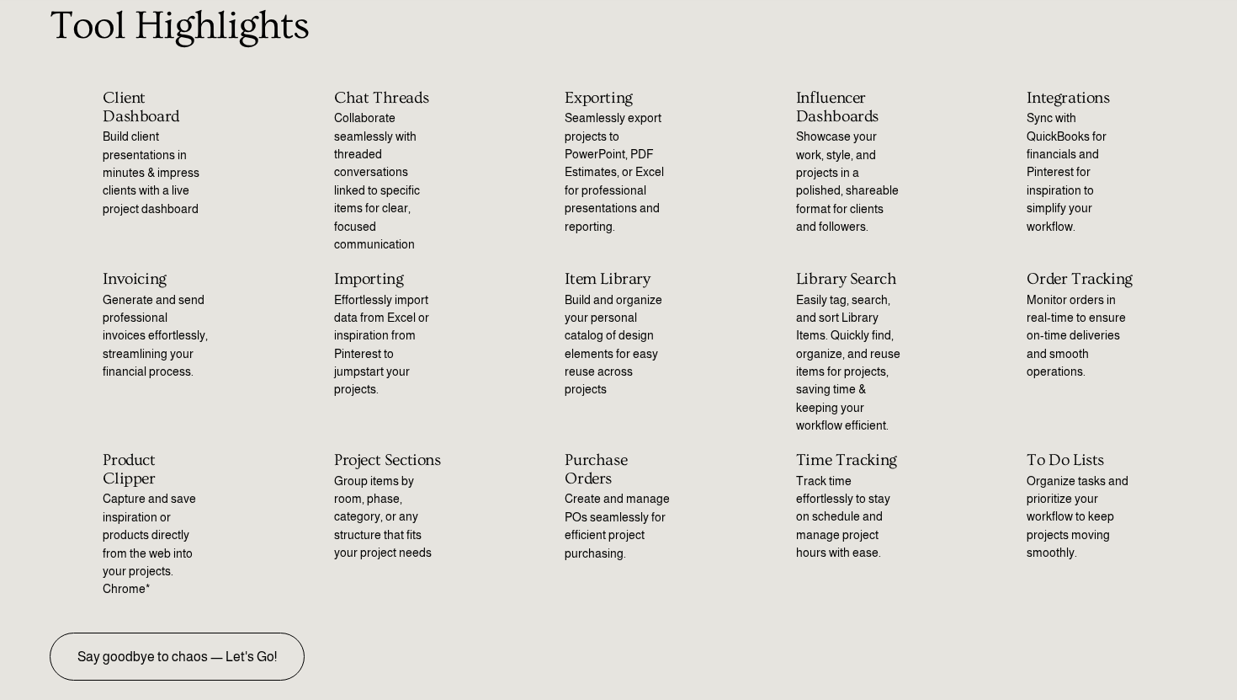
click at [133, 270] on h2 "Invoicing" at bounding box center [156, 279] width 107 height 19
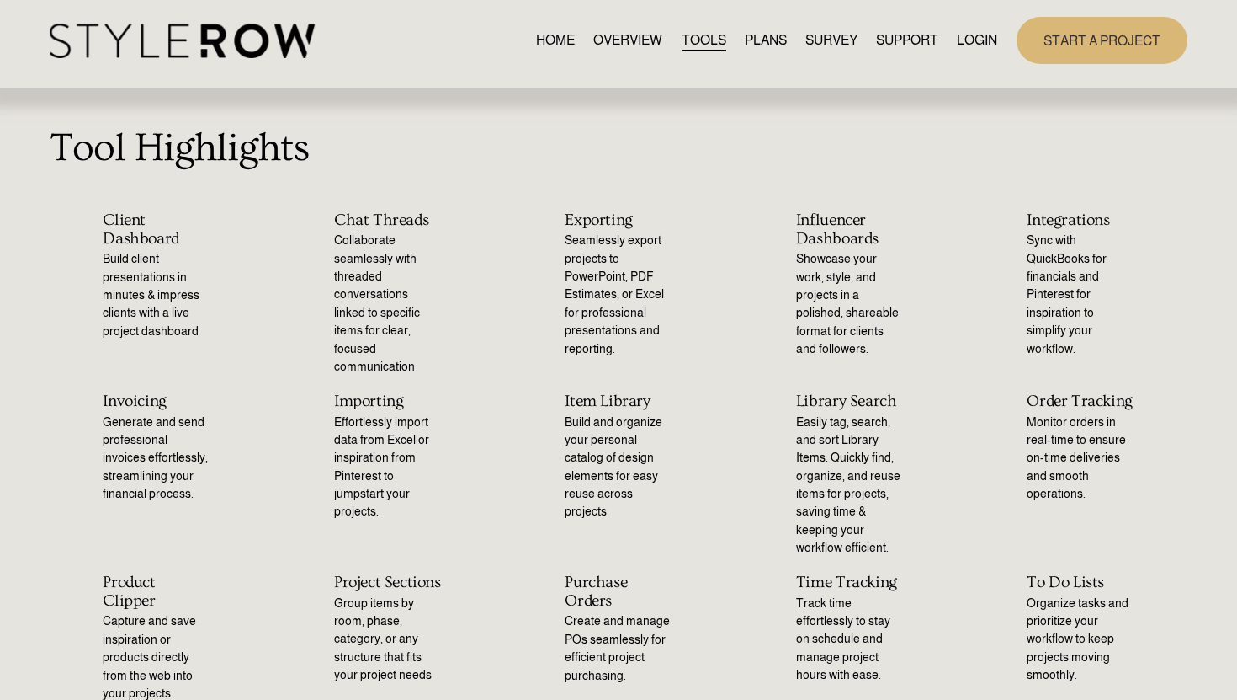
scroll to position [0, 0]
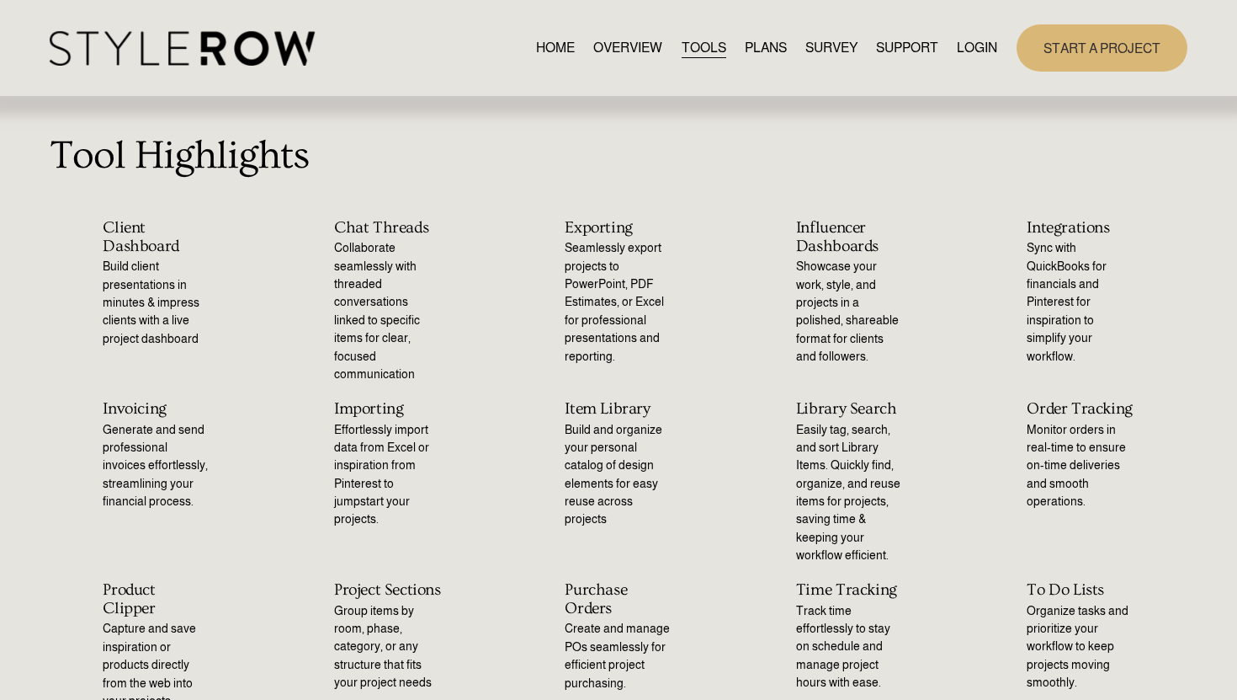
click at [764, 43] on link "PLANS" at bounding box center [766, 47] width 42 height 23
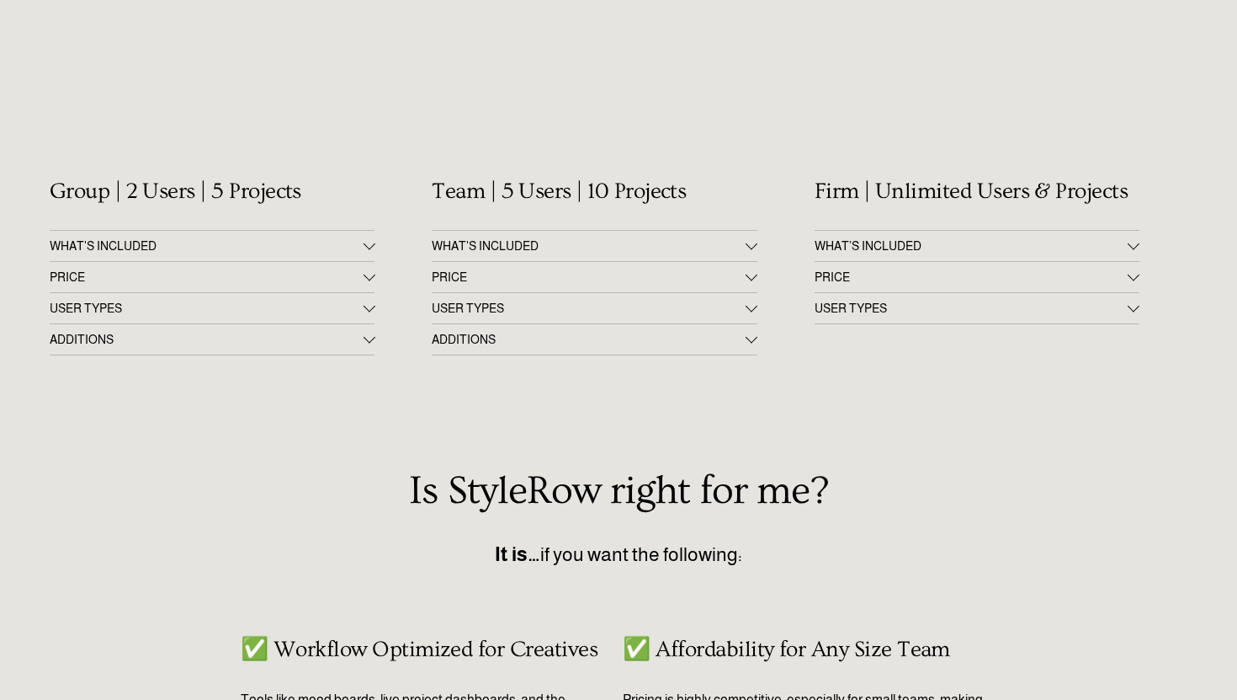
scroll to position [309, 0]
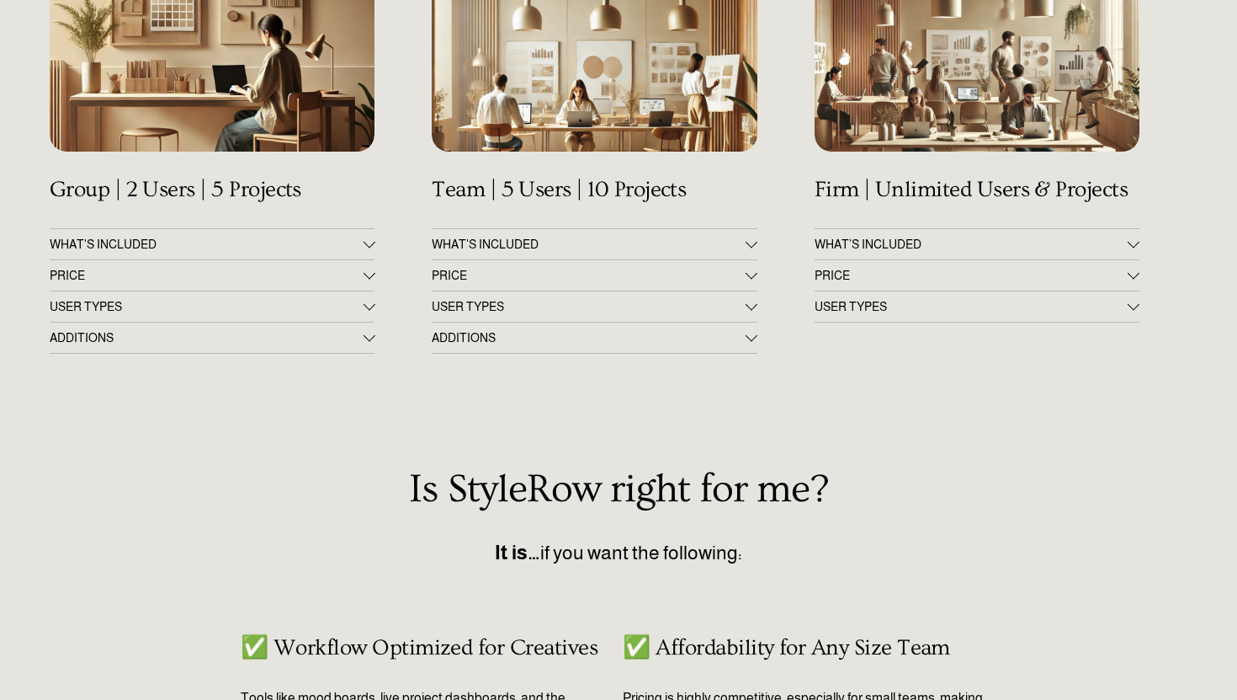
click at [749, 243] on div at bounding box center [752, 242] width 12 height 12
click at [365, 247] on div at bounding box center [369, 244] width 12 height 12
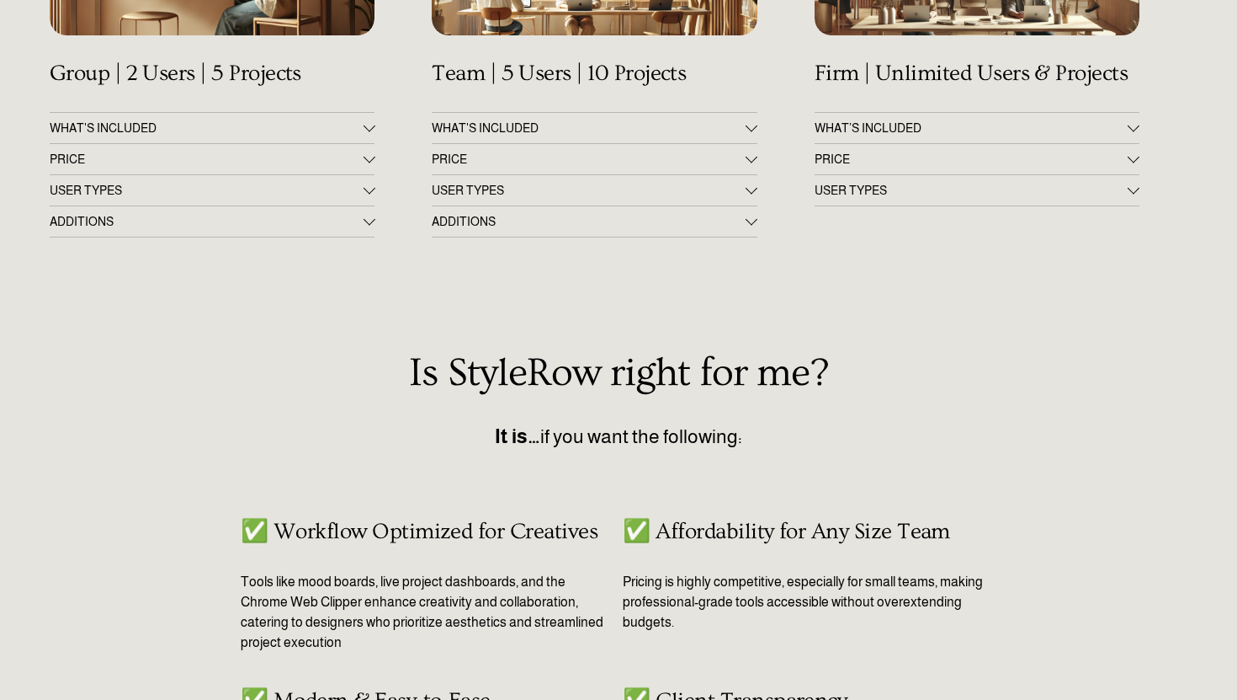
scroll to position [423, 0]
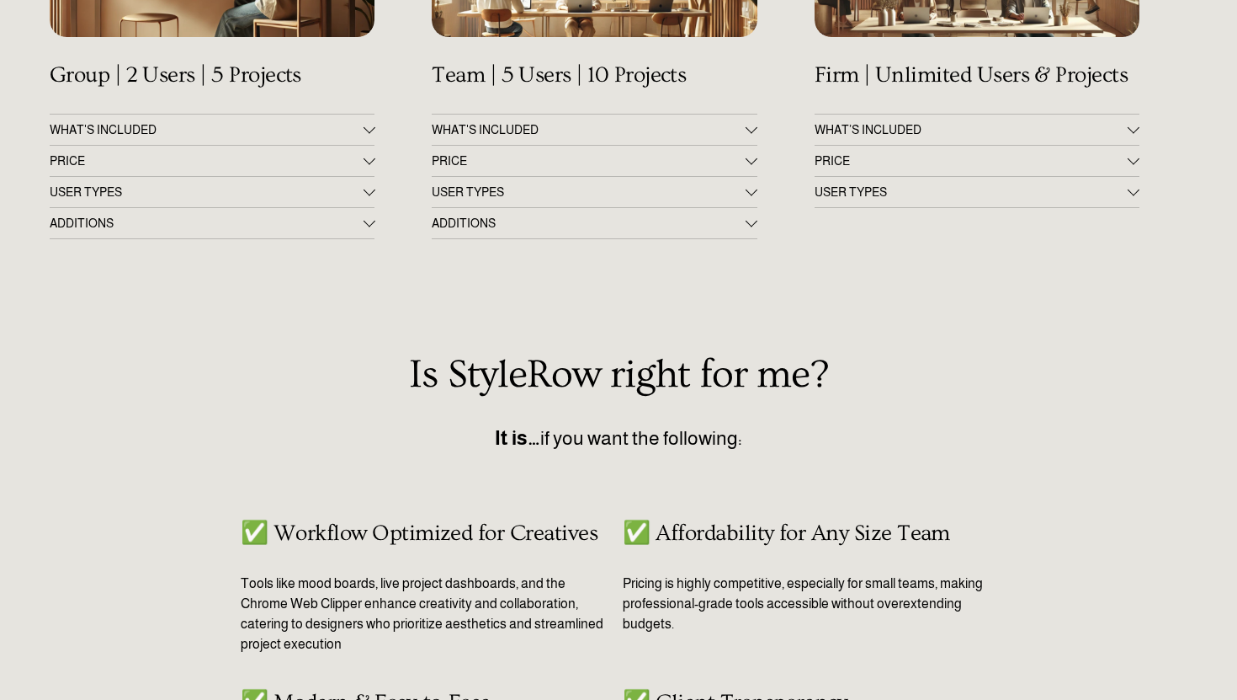
click at [365, 160] on div at bounding box center [369, 158] width 12 height 12
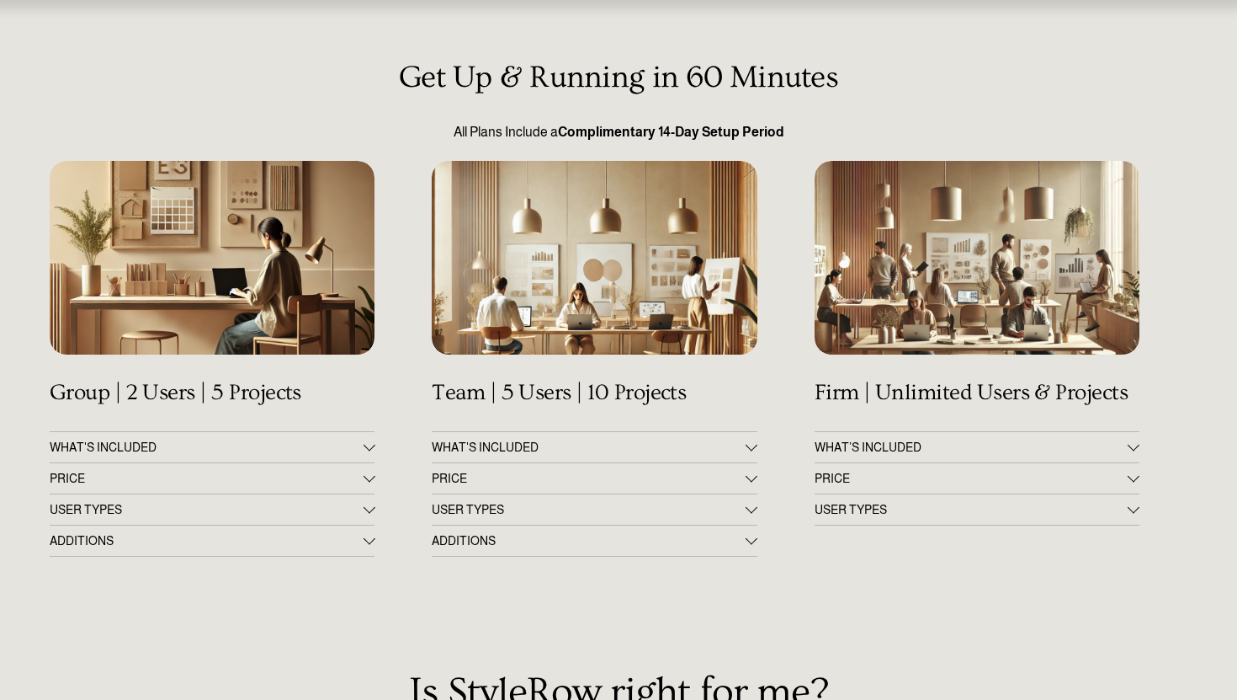
scroll to position [0, 0]
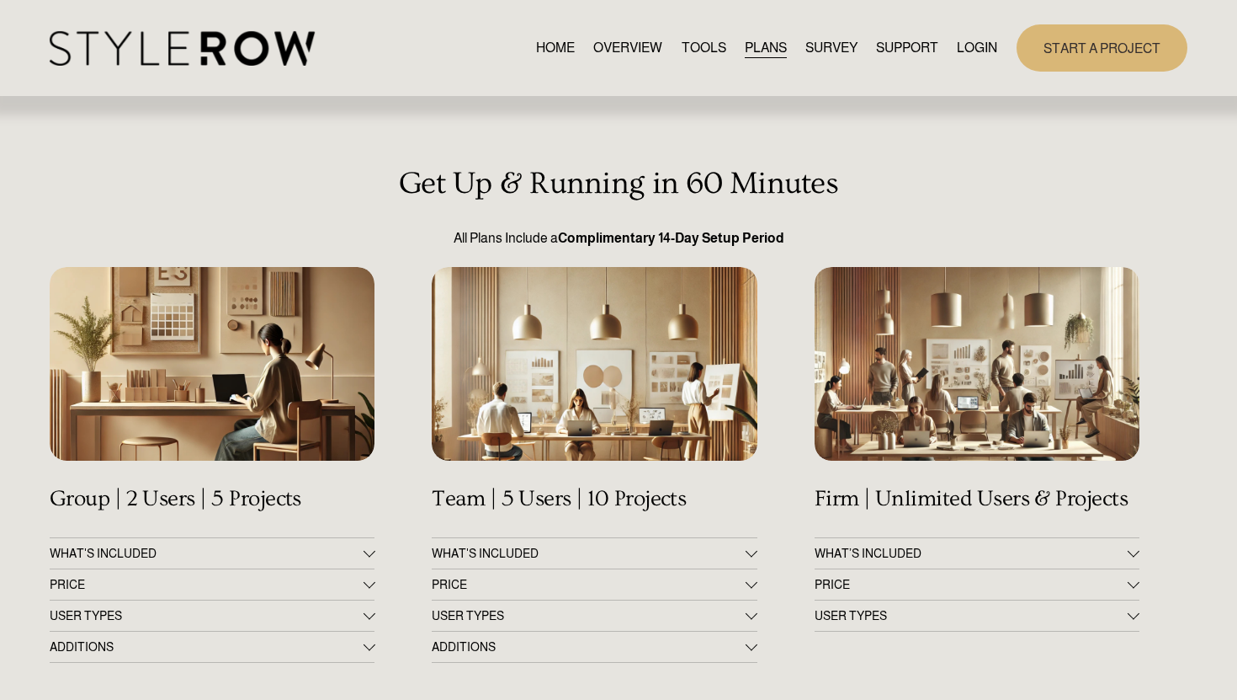
click at [0, 0] on span "QUESTIONS" at bounding box center [0, 0] width 0 height 0
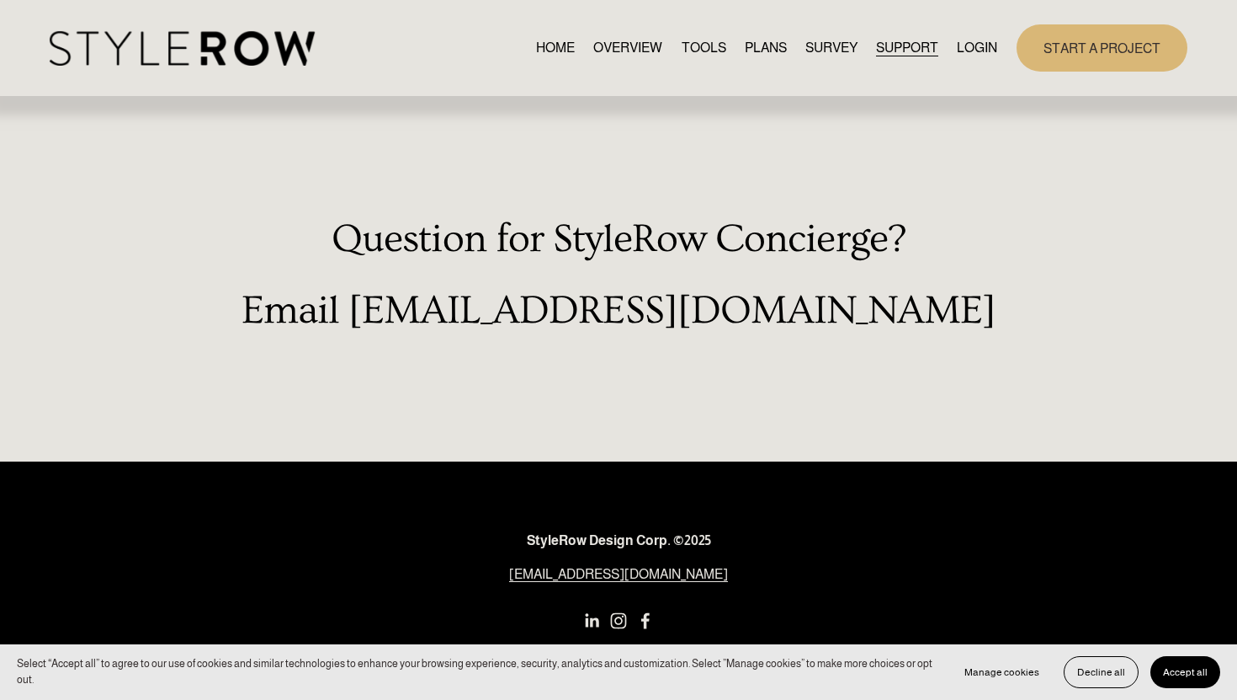
click at [0, 0] on span "HOW - TO HUB" at bounding box center [0, 0] width 0 height 0
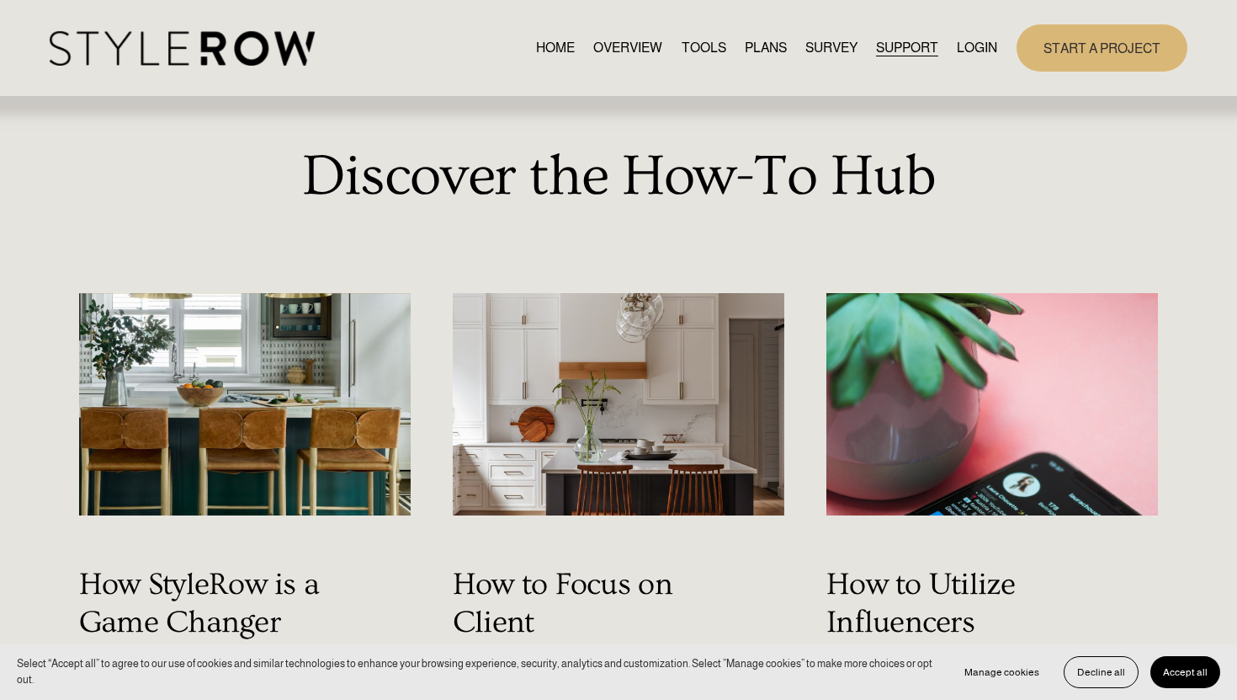
click at [0, 0] on link "RESOURCE CENTER" at bounding box center [0, 0] width 0 height 0
click at [0, 0] on span "CONTACT US" at bounding box center [0, 0] width 0 height 0
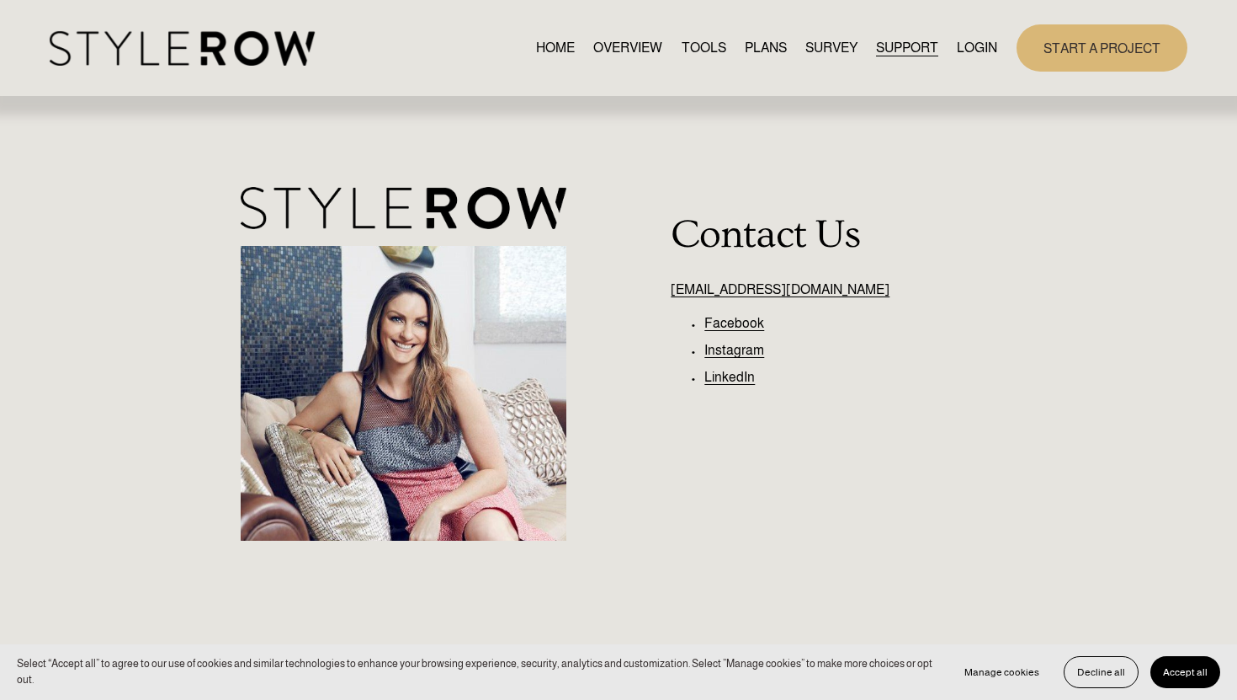
click at [913, 47] on span "SUPPORT" at bounding box center [907, 48] width 62 height 20
click at [0, 0] on span "QUESTIONS" at bounding box center [0, 0] width 0 height 0
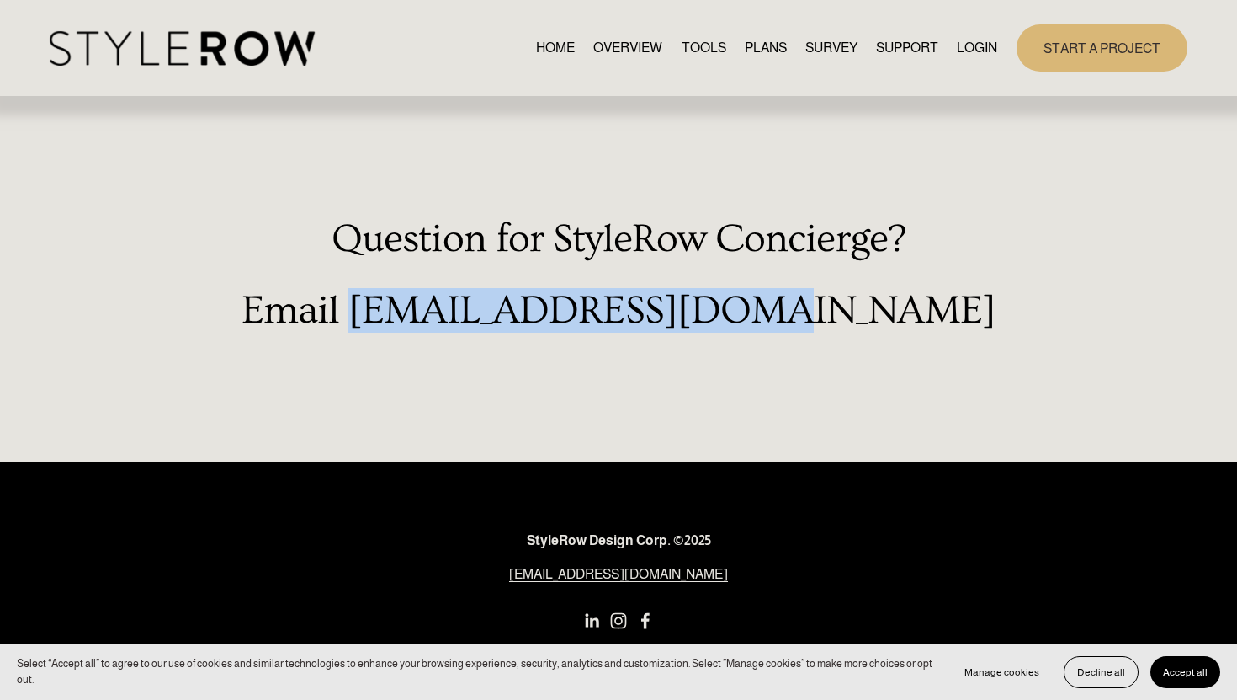
drag, startPoint x: 872, startPoint y: 314, endPoint x: 484, endPoint y: 317, distance: 388.1
click at [484, 317] on h2 "Email support@stylerow.com" at bounding box center [619, 310] width 1138 height 45
copy h2 "[EMAIL_ADDRESS][DOMAIN_NAME]"
click at [974, 46] on link "LOGIN" at bounding box center [977, 47] width 40 height 23
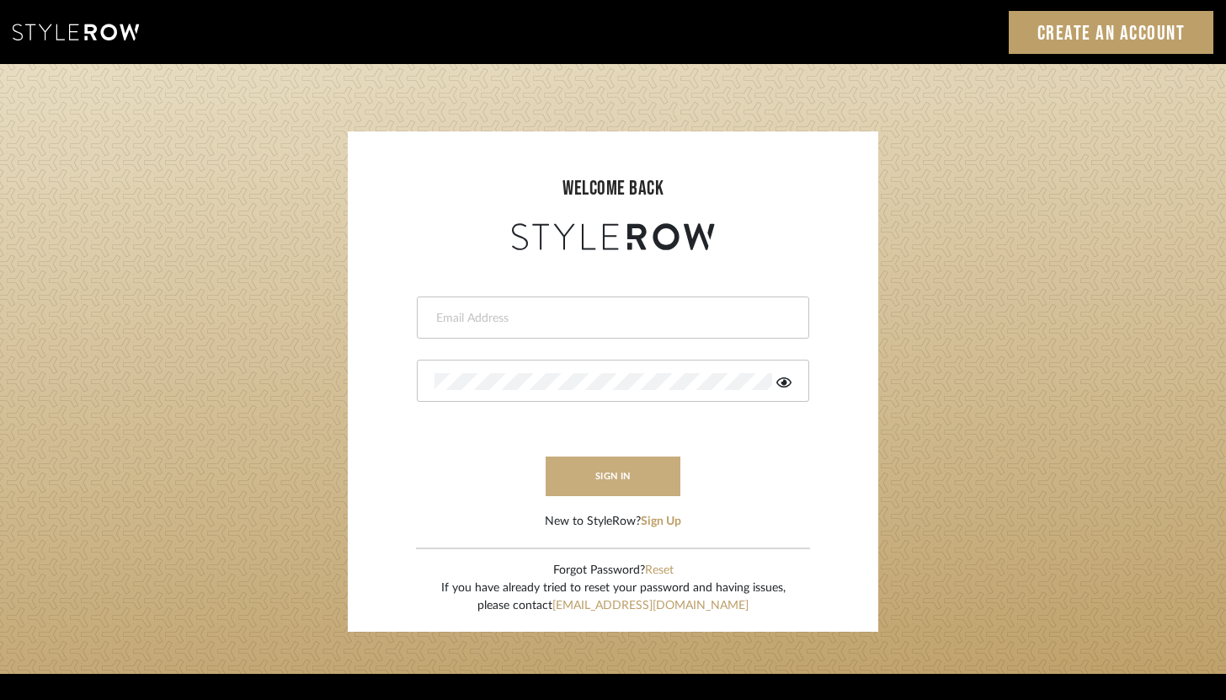
type input "[PERSON_NAME][EMAIL_ADDRESS][DOMAIN_NAME]"
click at [641, 482] on button "sign in" at bounding box center [612, 476] width 135 height 40
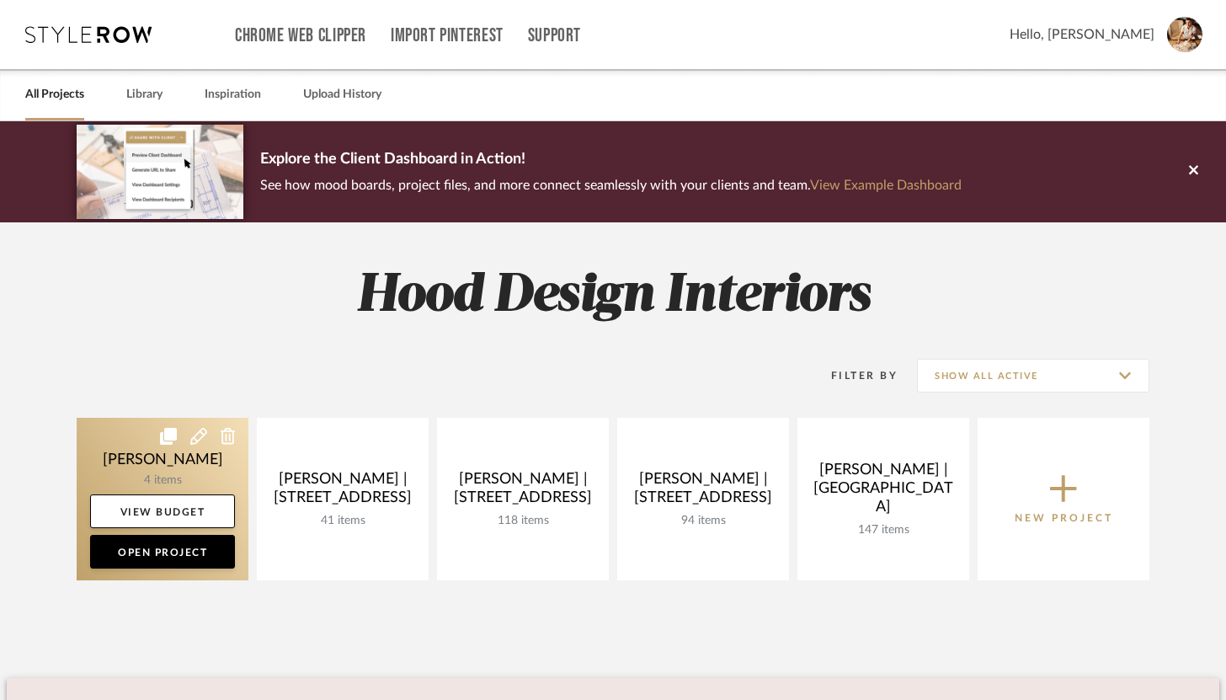
click at [177, 492] on link at bounding box center [163, 499] width 172 height 162
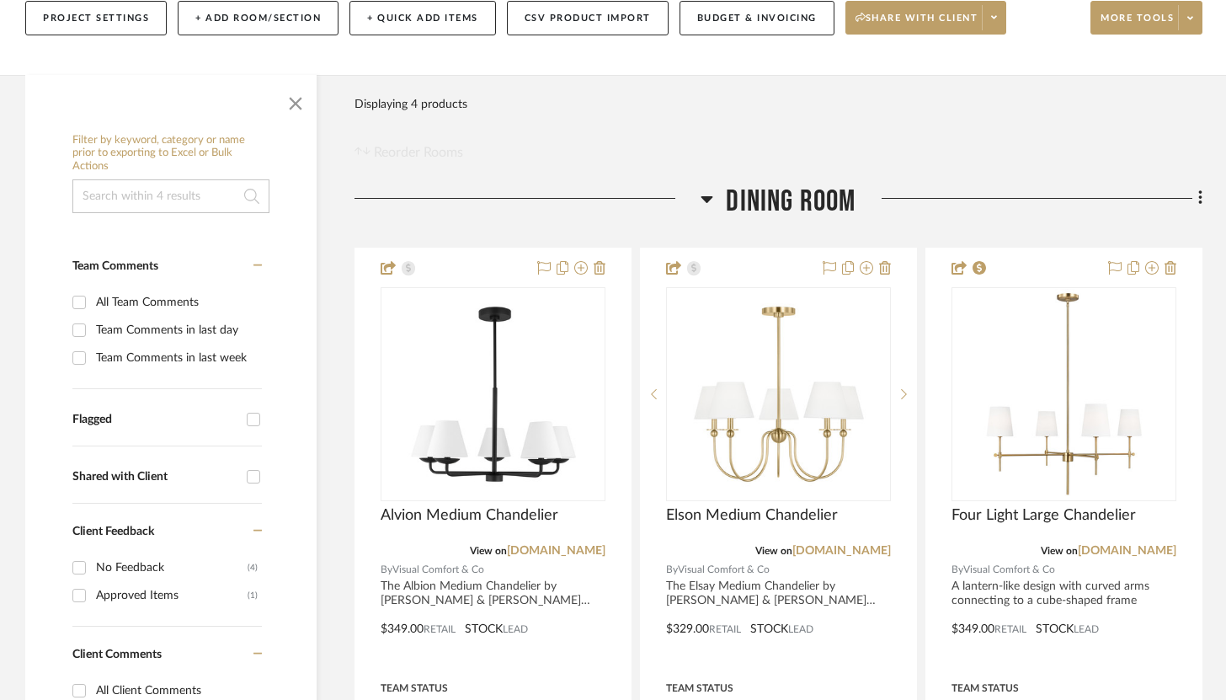
scroll to position [211, 0]
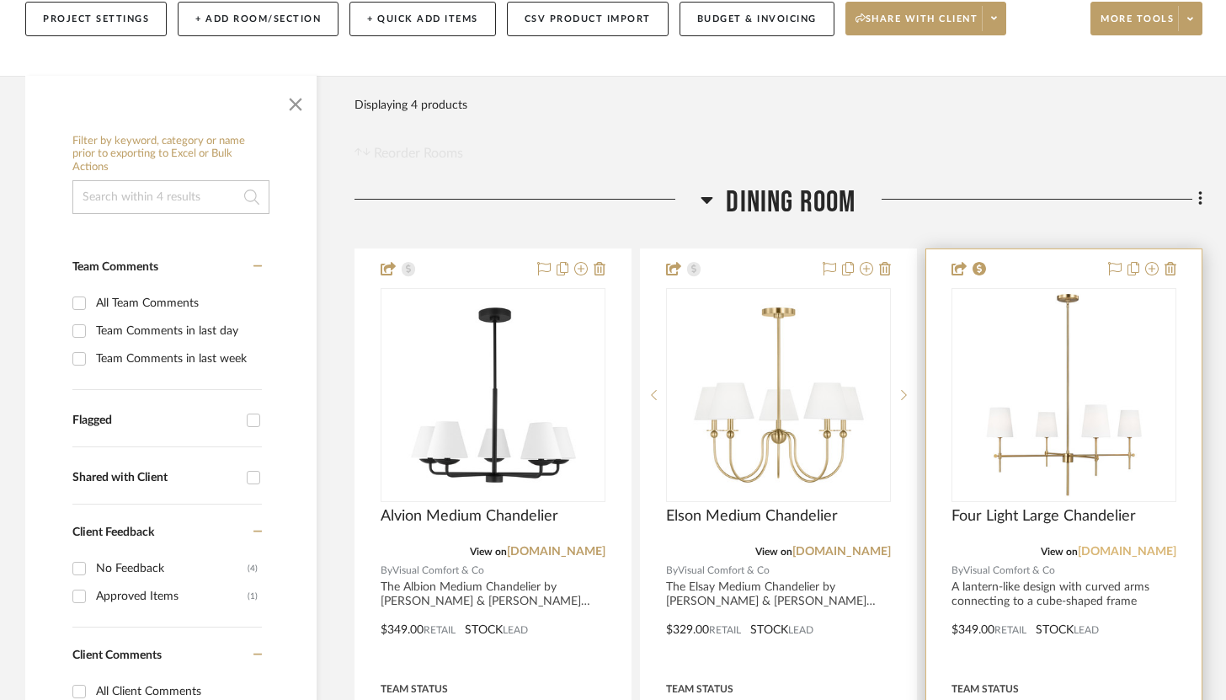
click at [1131, 547] on link "[DOMAIN_NAME]" at bounding box center [1127, 551] width 98 height 12
click at [1129, 550] on link "[DOMAIN_NAME]" at bounding box center [1127, 551] width 98 height 12
